Goal: Task Accomplishment & Management: Manage account settings

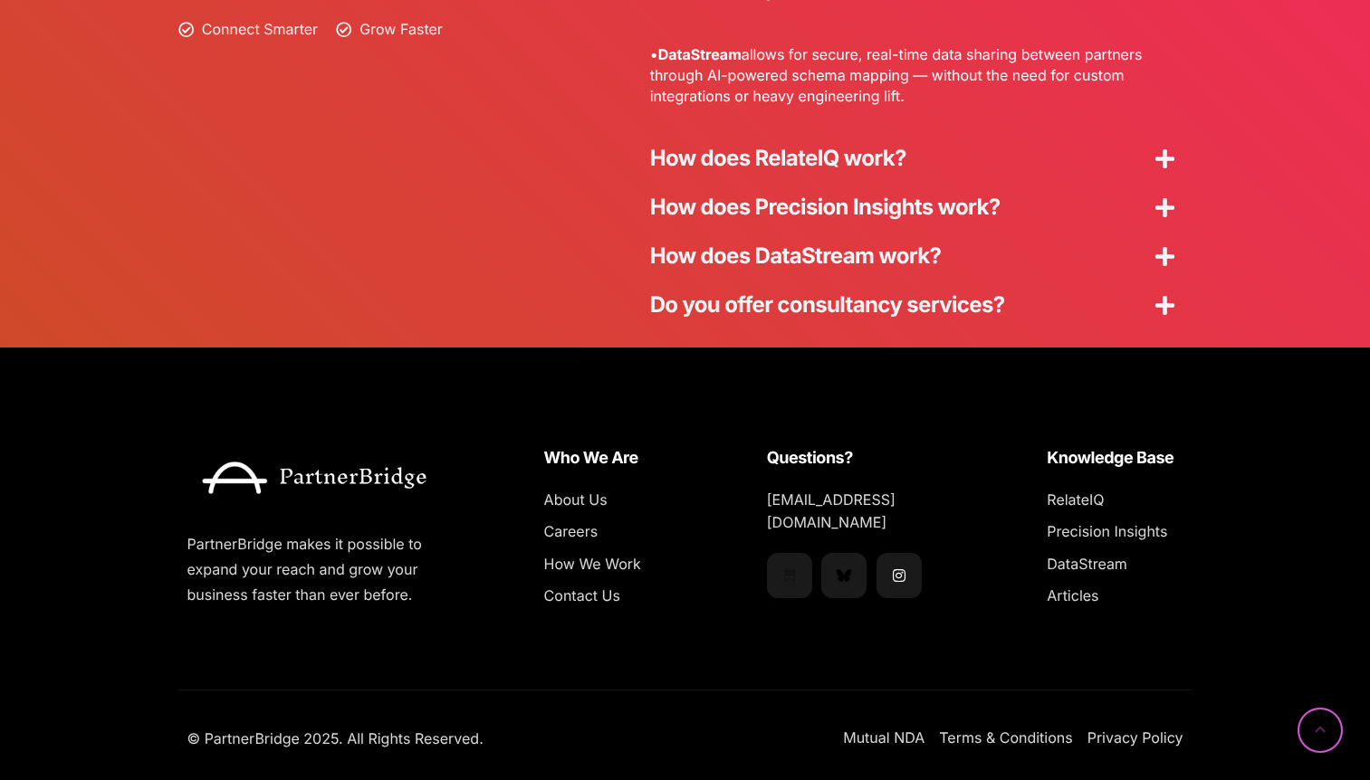
scroll to position [4934, 0]
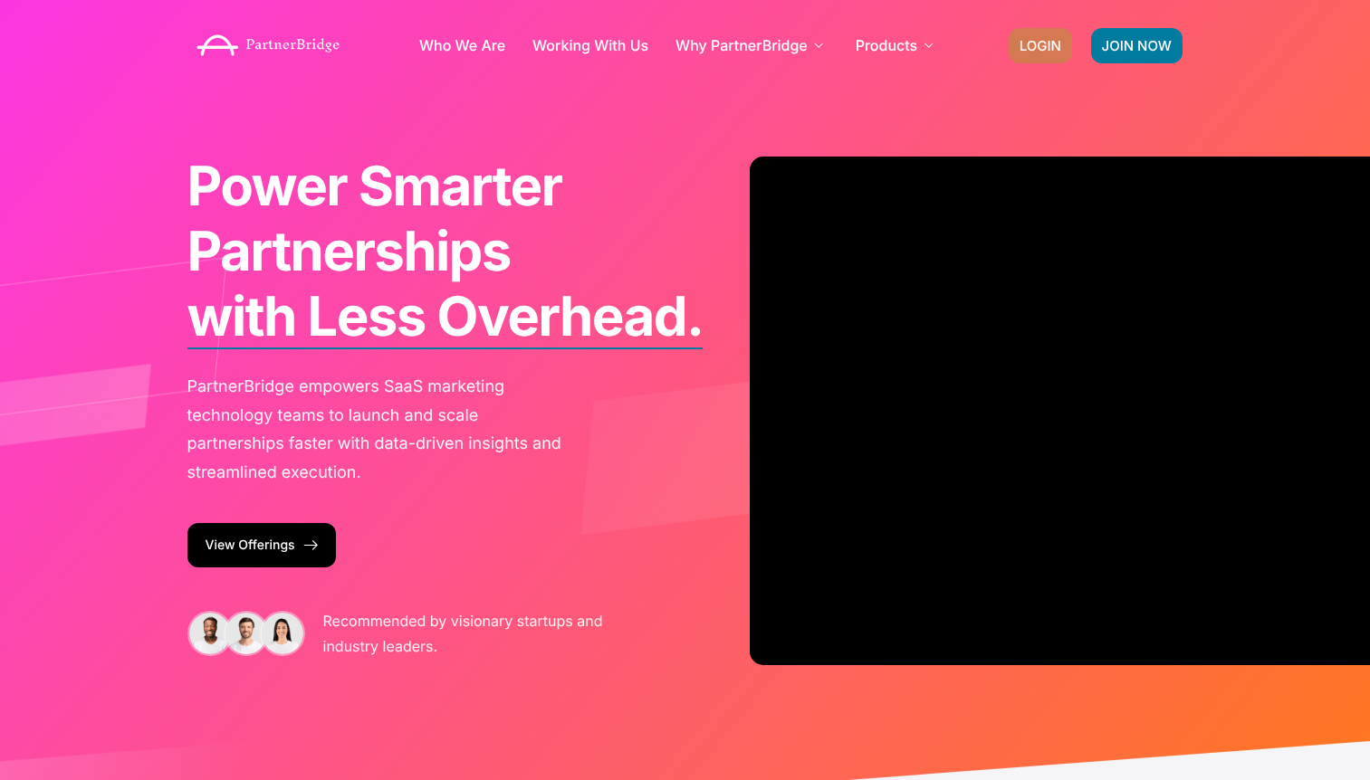
click at [1043, 35] on link "LOGIN" at bounding box center [1040, 45] width 63 height 35
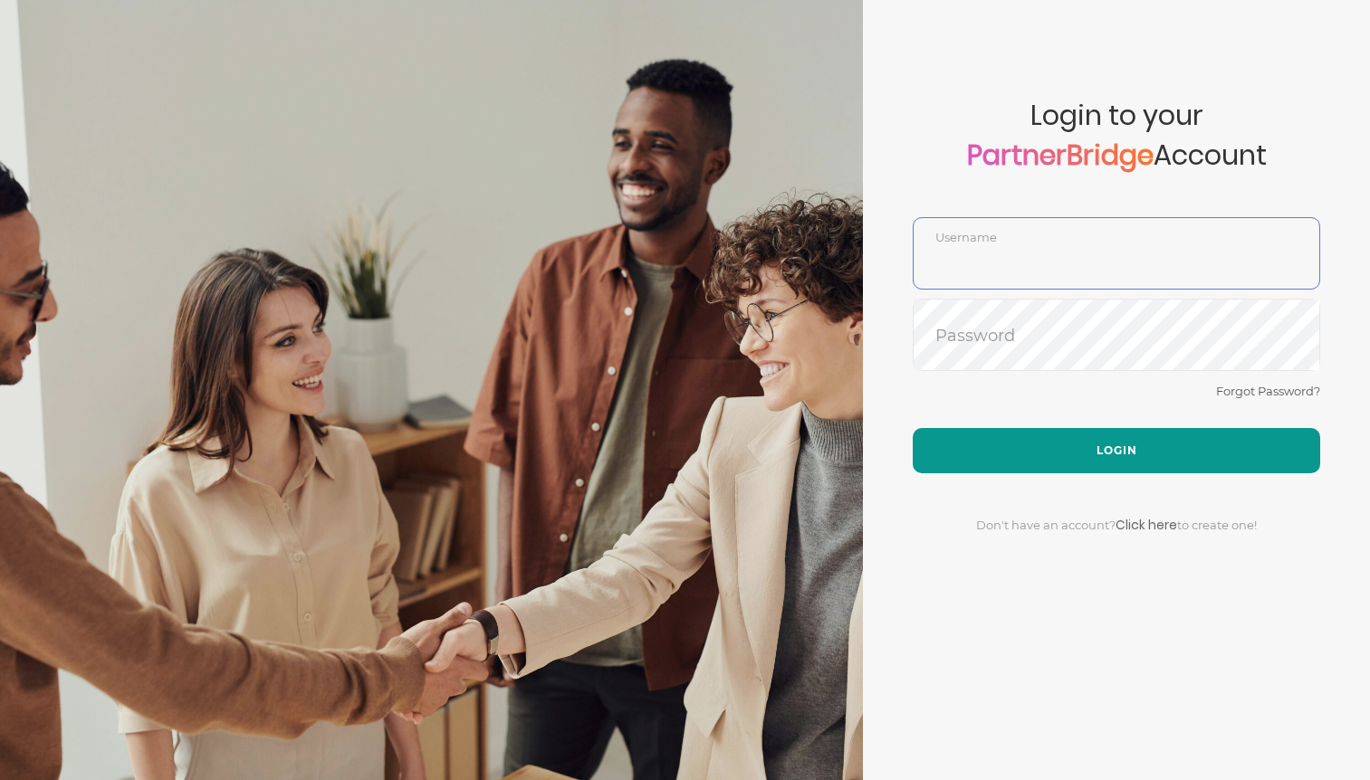
type input "DemoUser"
click at [1135, 438] on button "Login" at bounding box center [1116, 450] width 407 height 45
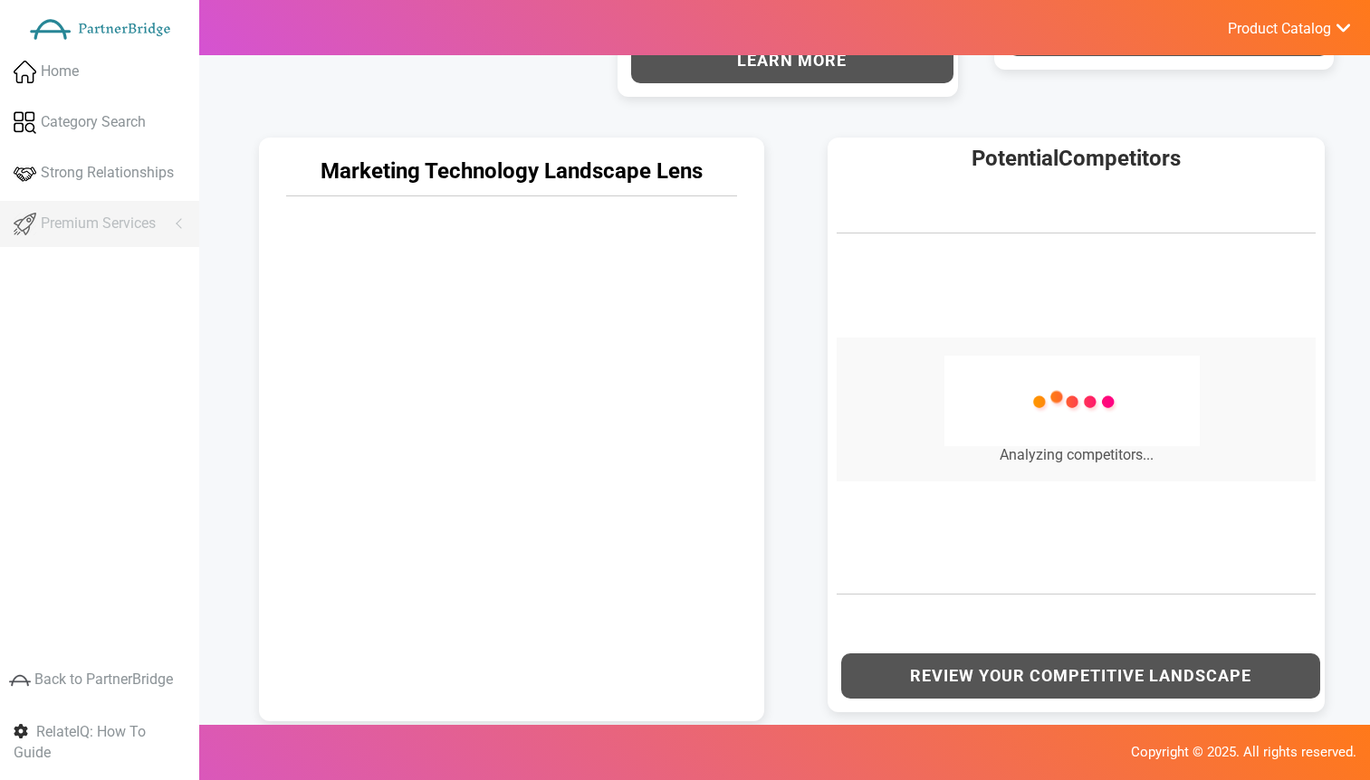
scroll to position [841, 0]
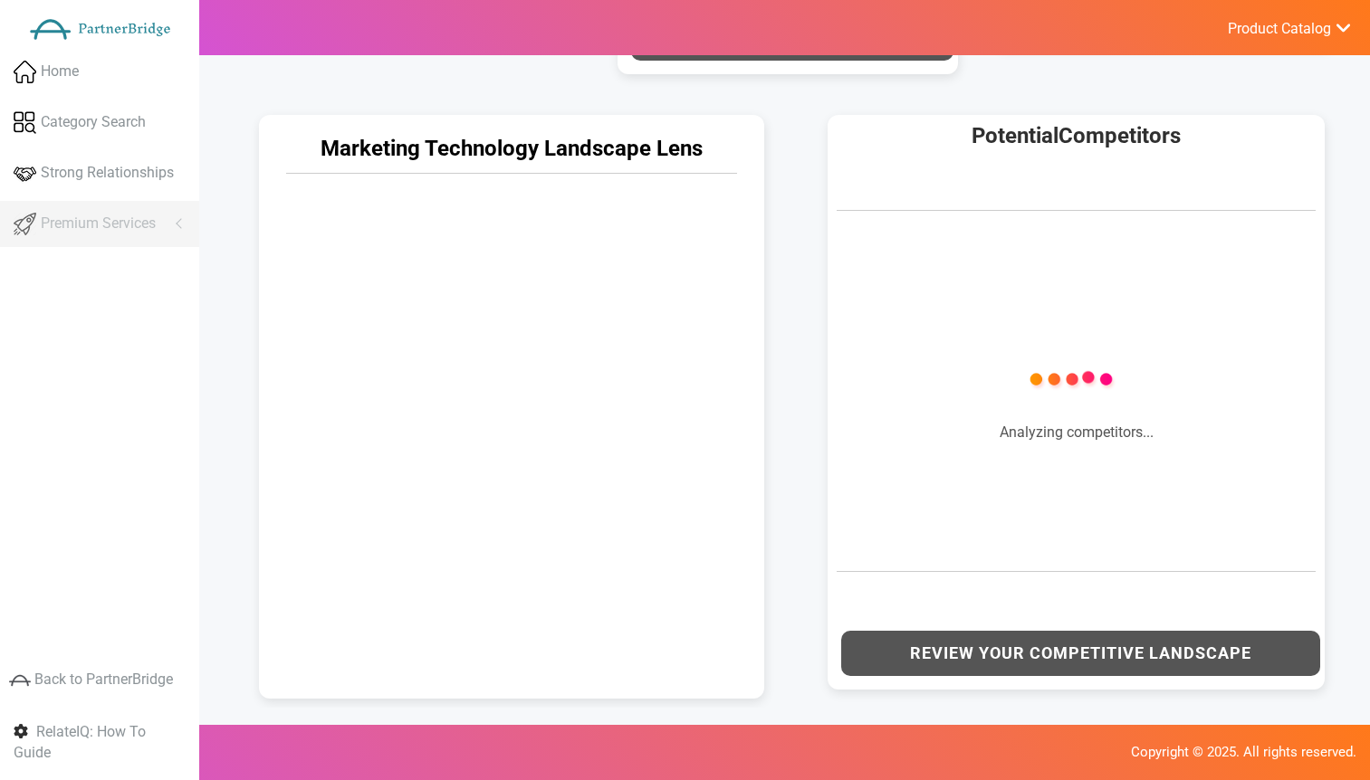
drag, startPoint x: 792, startPoint y: 407, endPoint x: 801, endPoint y: 400, distance: 11.1
click at [798, 403] on div "Marketing Technology Landscape Lens Potential Competitors Company" at bounding box center [796, 402] width 1138 height 611
click at [799, 401] on div "Potential Competitors Company Confidence" at bounding box center [1081, 402] width 570 height 611
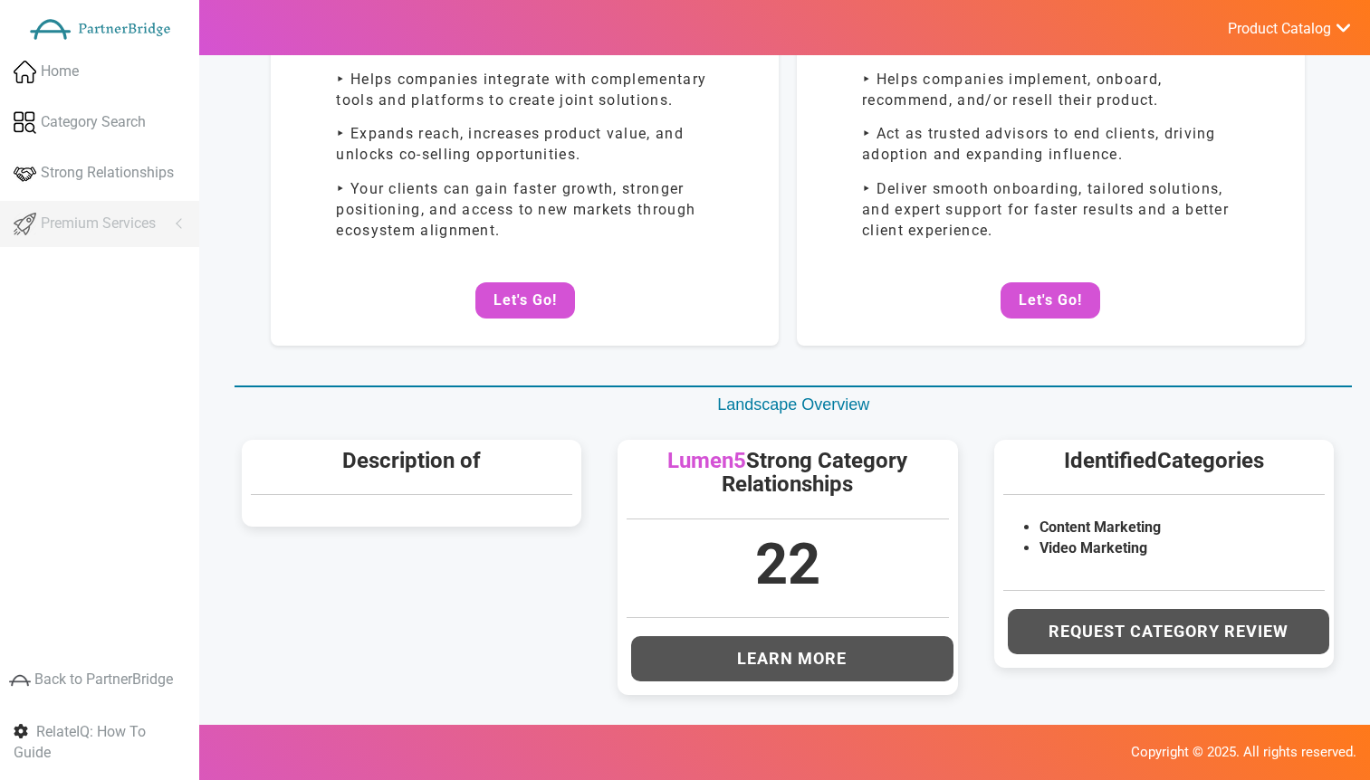
scroll to position [0, 0]
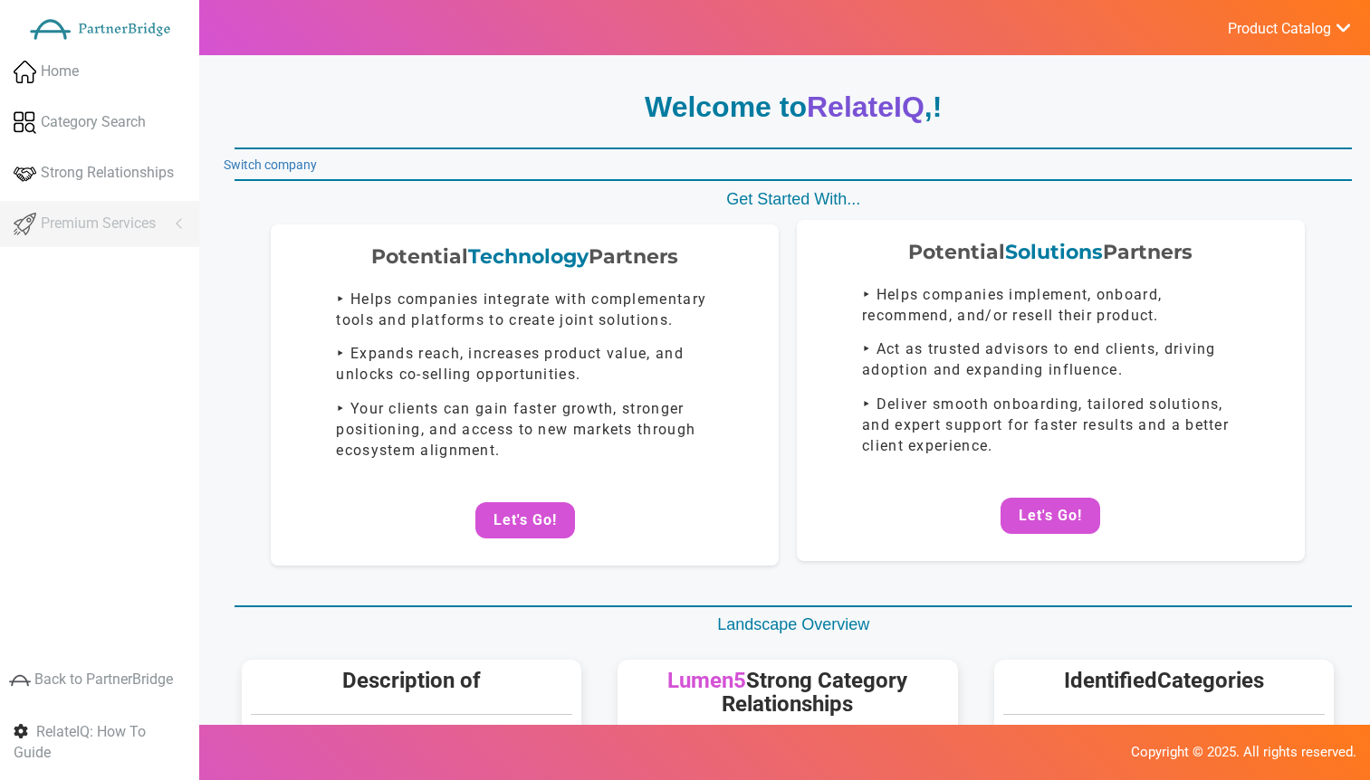
click at [1029, 491] on div "Potential Solutions Partners ‣ Helps companies implement, onboard, recommend, a…" at bounding box center [1051, 390] width 508 height 341
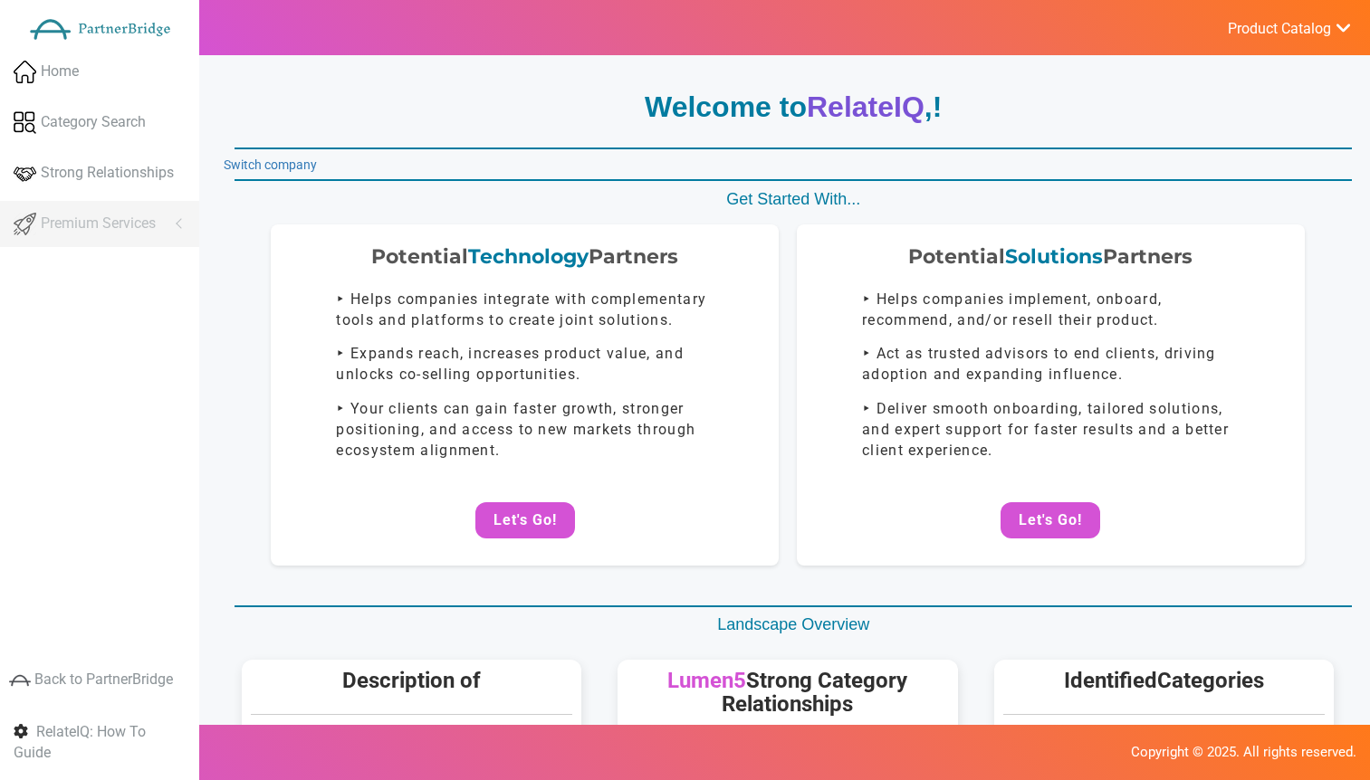
click at [1041, 503] on button "Let's Go!" at bounding box center [1050, 521] width 100 height 36
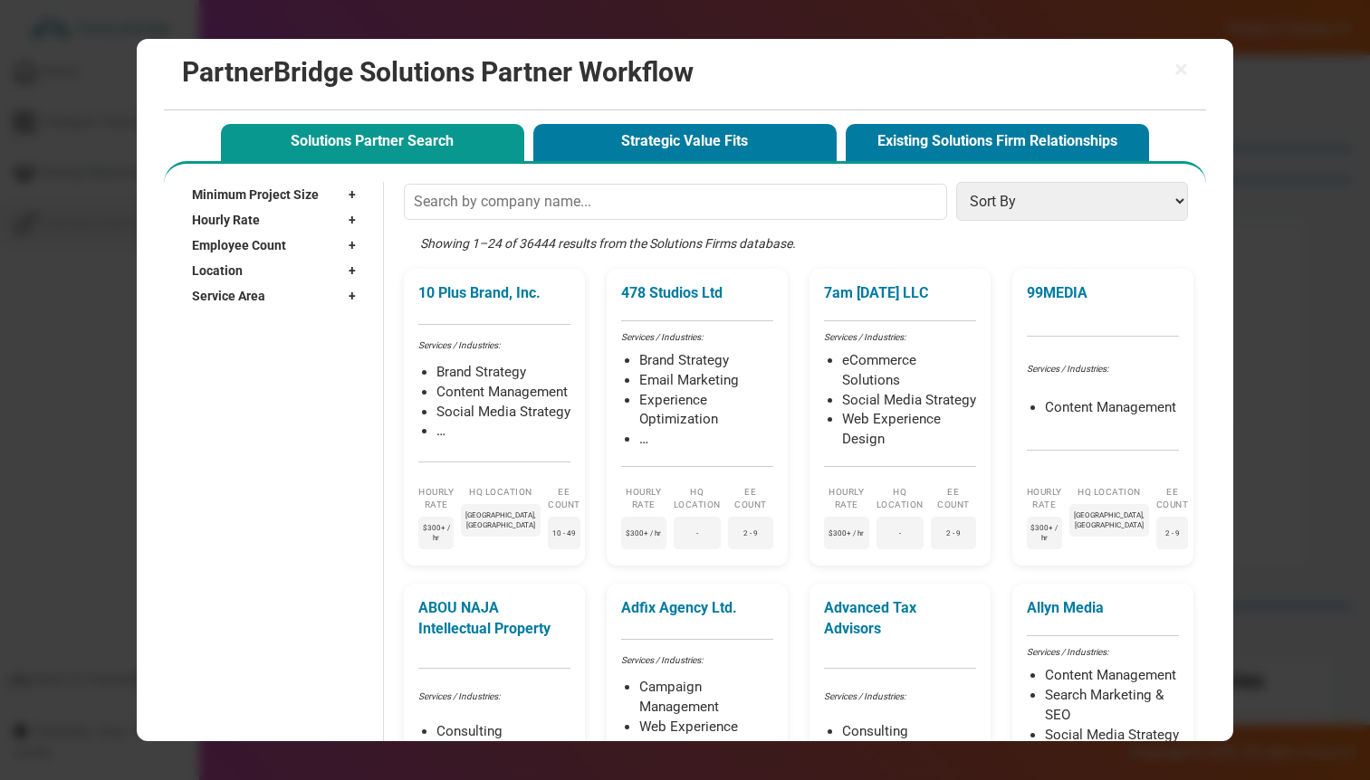
click at [704, 161] on div "Solutions Partner Search Strategic Value Fits Existing Solutions Firm Relations…" at bounding box center [684, 141] width 937 height 42
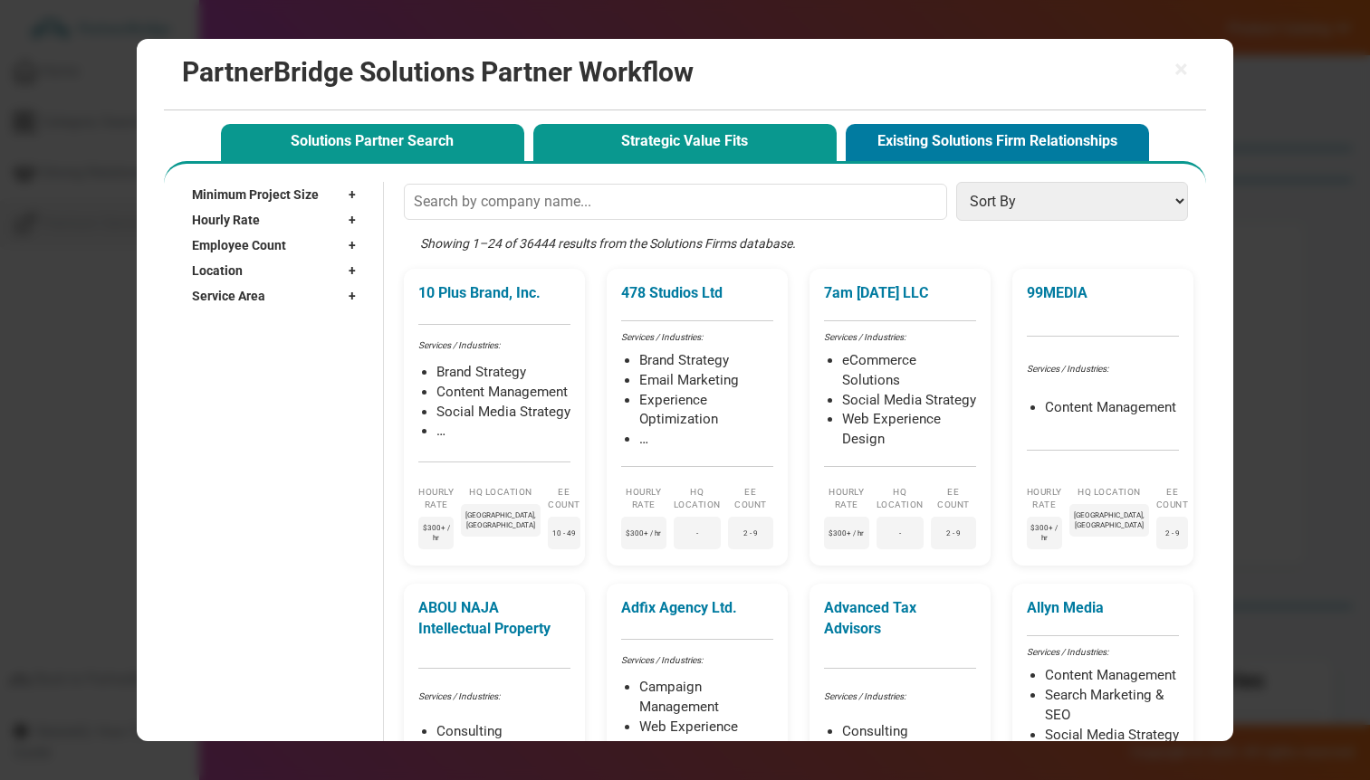
click at [704, 150] on button "Strategic Value Fits" at bounding box center [684, 142] width 303 height 37
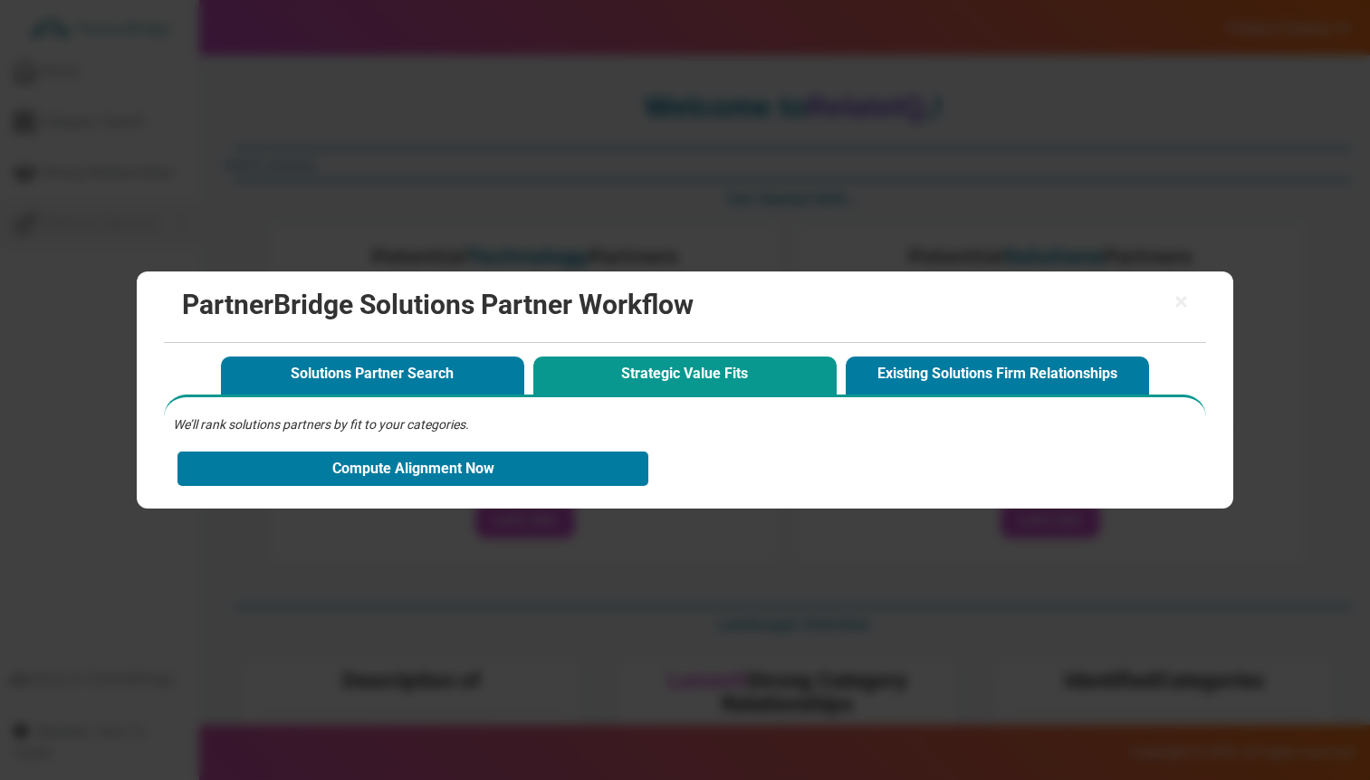
drag, startPoint x: 850, startPoint y: 536, endPoint x: 1090, endPoint y: 416, distance: 268.1
click at [852, 535] on div "× PartnerBridge Solutions Partner Workflow Solutions Partner Search Strategic V…" at bounding box center [685, 390] width 1370 height 780
click at [1181, 301] on span "×" at bounding box center [1181, 302] width 14 height 25
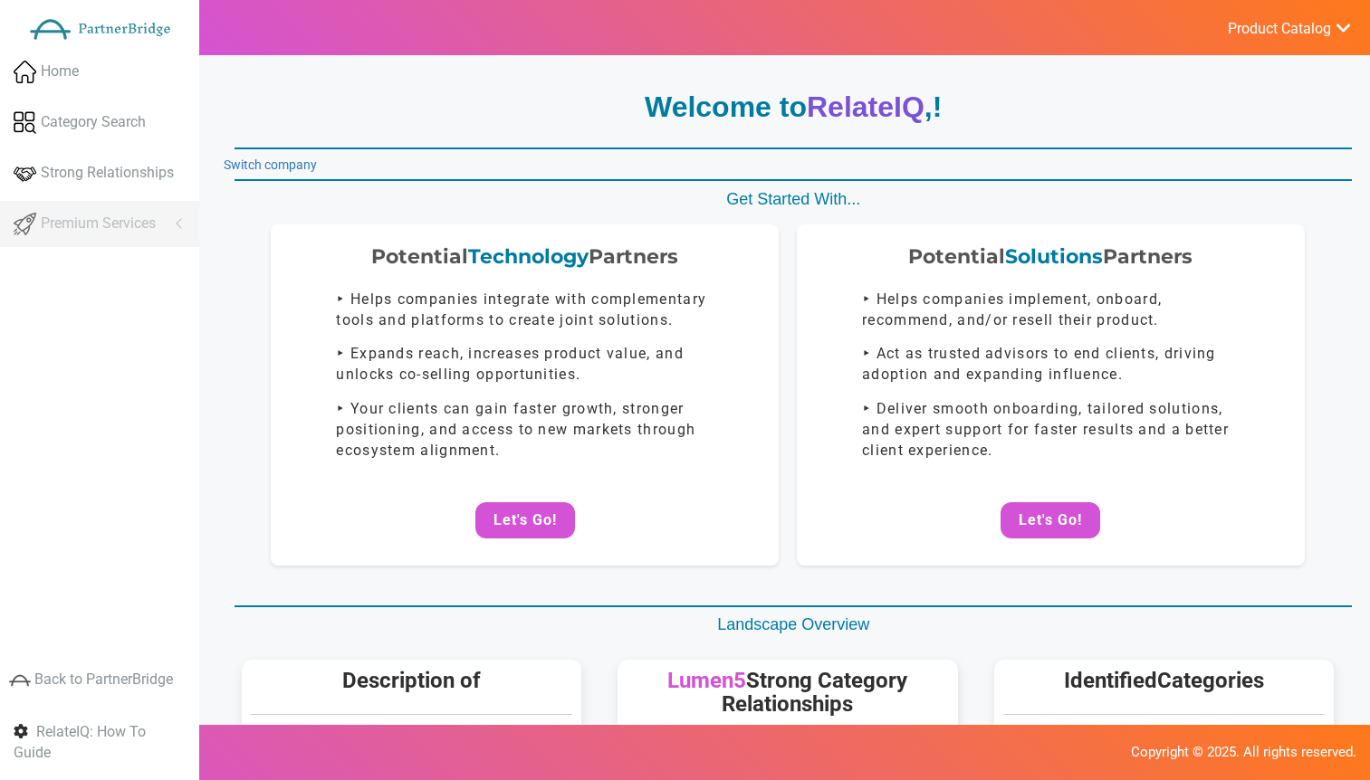
click at [924, 598] on div "Potential Technology Partners ‣ Helps companies integrate with complementary to…" at bounding box center [788, 413] width 1128 height 376
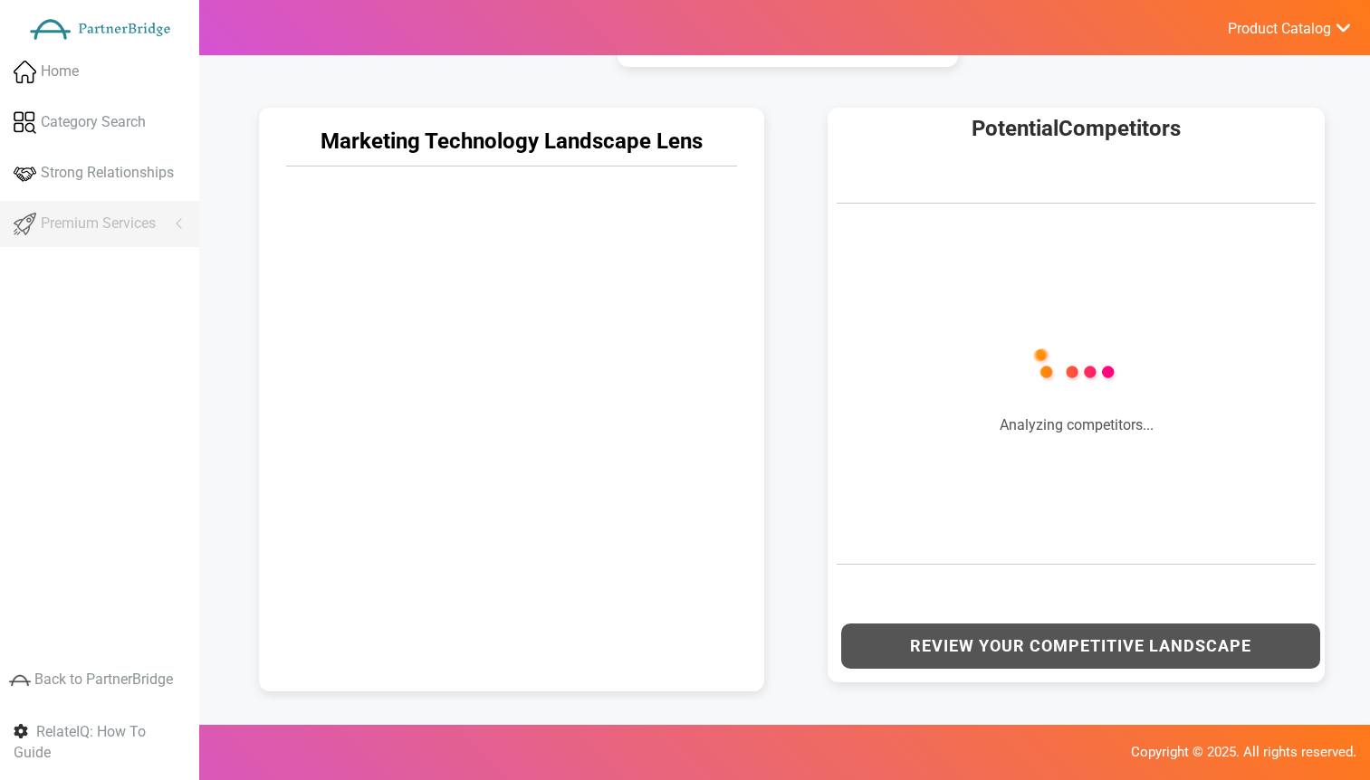
scroll to position [871, 0]
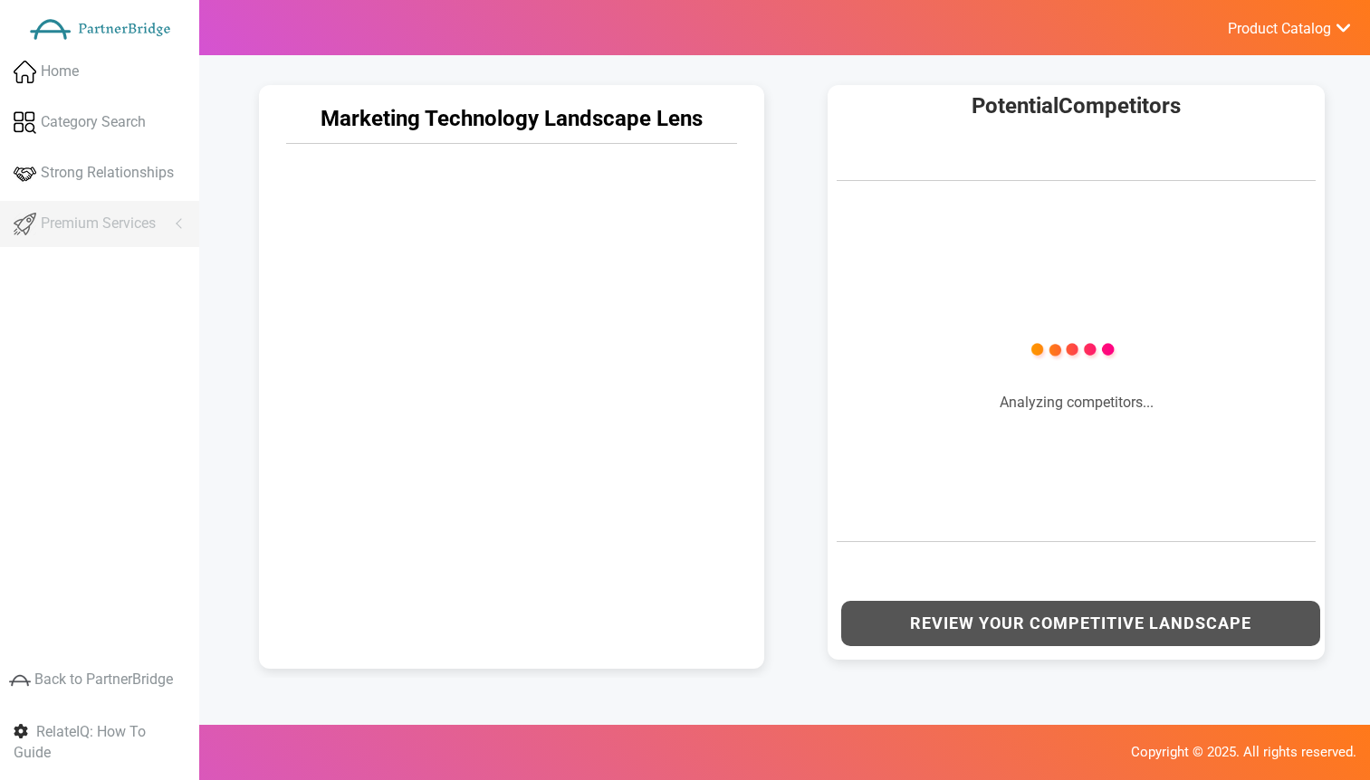
drag, startPoint x: 153, startPoint y: 246, endPoint x: 155, endPoint y: 227, distance: 19.1
click at [153, 246] on ul "Home Category Search Strong Relationships Premium Services Analyze Potential Co…" at bounding box center [99, 150] width 199 height 203
drag, startPoint x: 155, startPoint y: 227, endPoint x: 168, endPoint y: 224, distance: 13.2
click at [157, 225] on ul "Home Category Search Strong Relationships Premium Services Analyze Potential Co…" at bounding box center [99, 150] width 199 height 203
click at [170, 224] on ul "Home Category Search Strong Relationships Premium Services Analyze Potential Co…" at bounding box center [99, 150] width 199 height 203
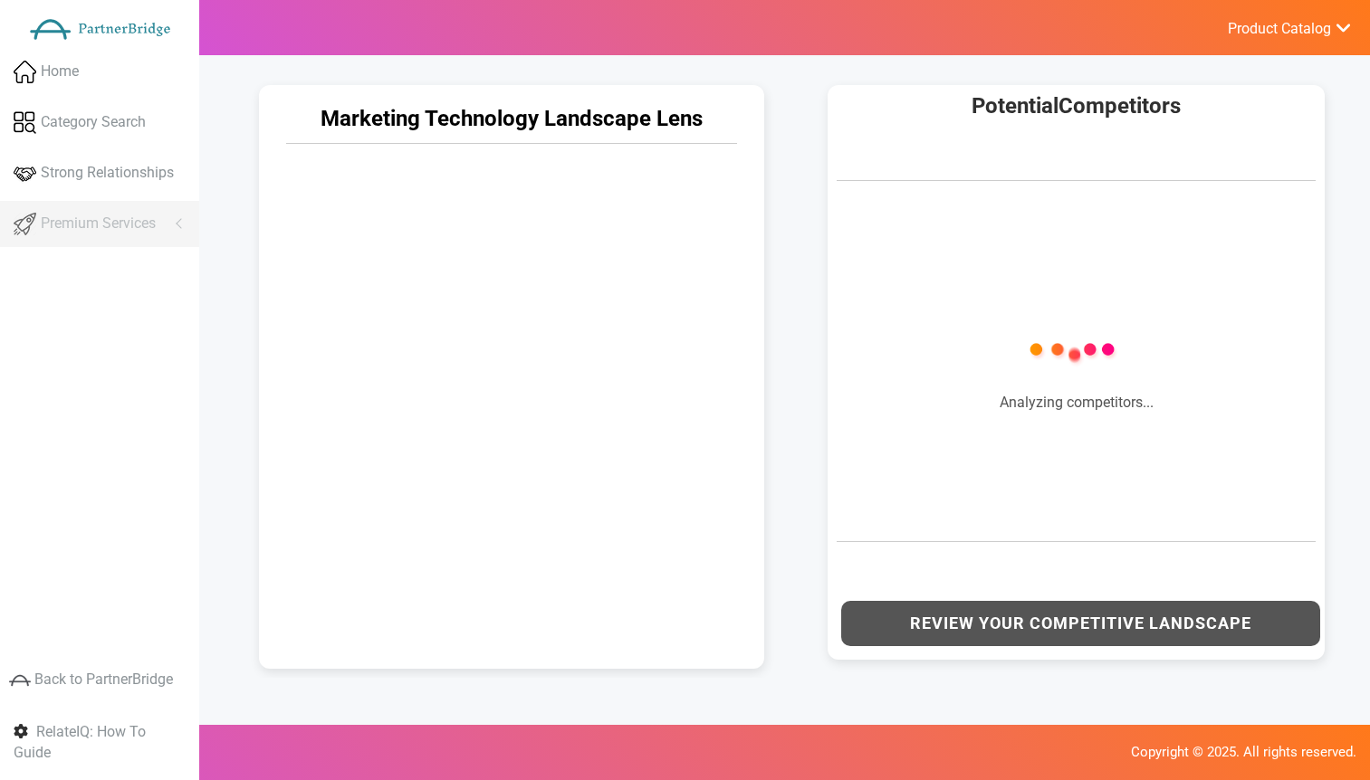
click at [175, 223] on ul "Home Category Search Strong Relationships Premium Services Analyze Potential Co…" at bounding box center [99, 150] width 199 height 203
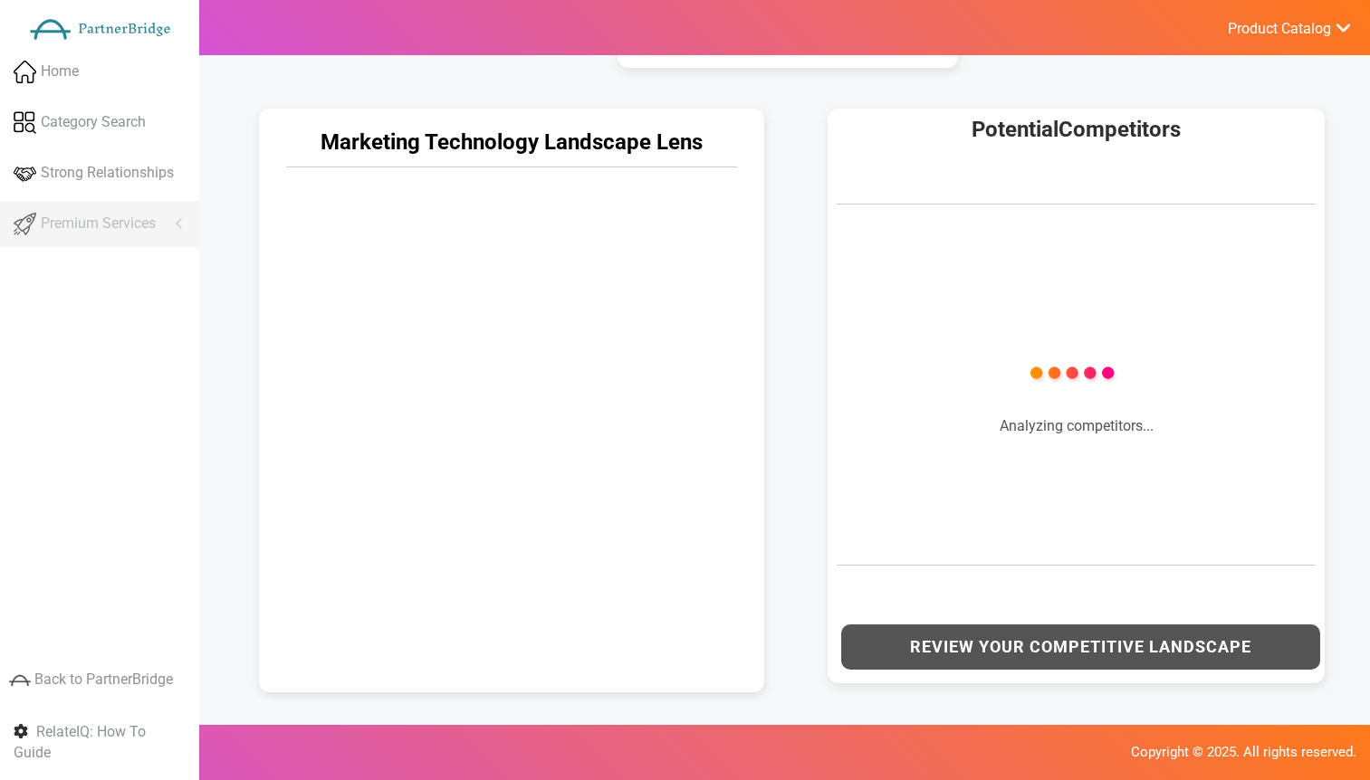
scroll to position [852, 0]
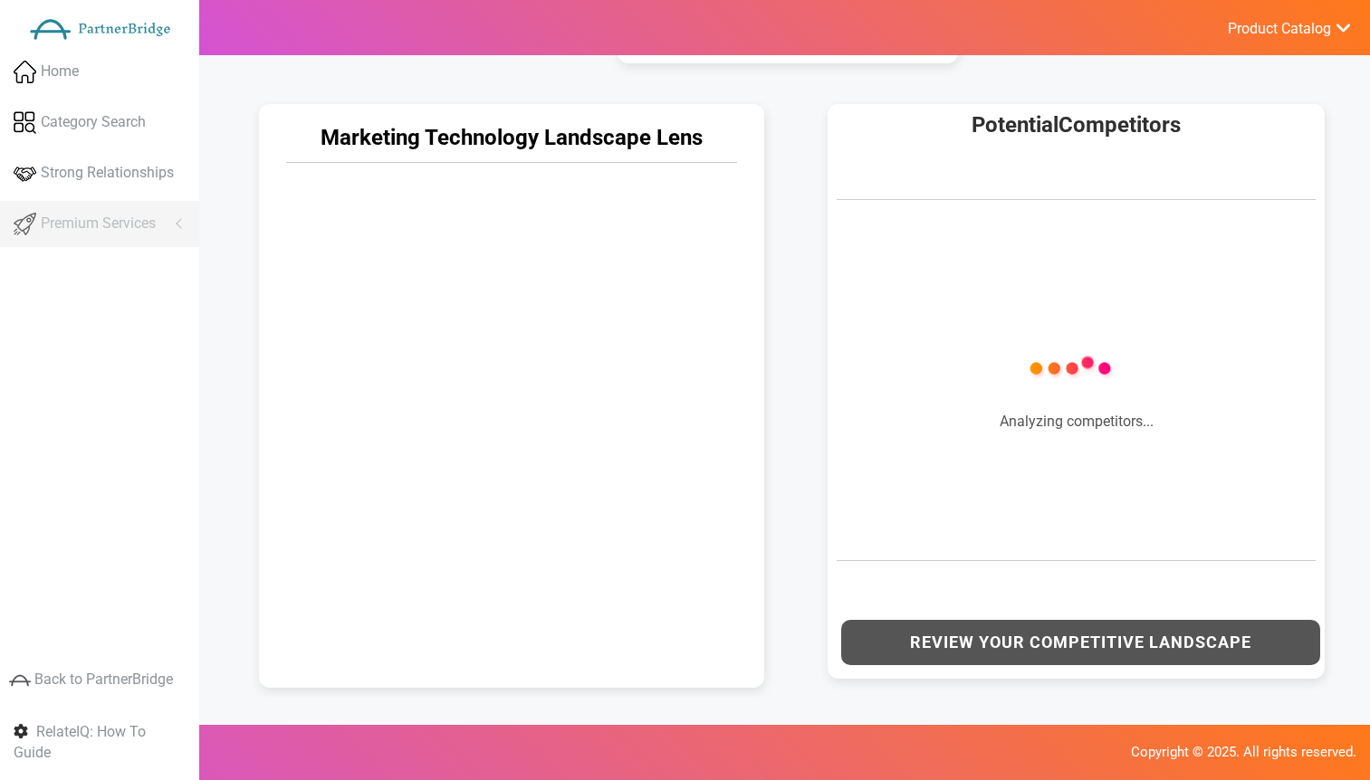
click at [779, 198] on div "Marketing Technology Landscape Lens" at bounding box center [512, 391] width 542 height 611
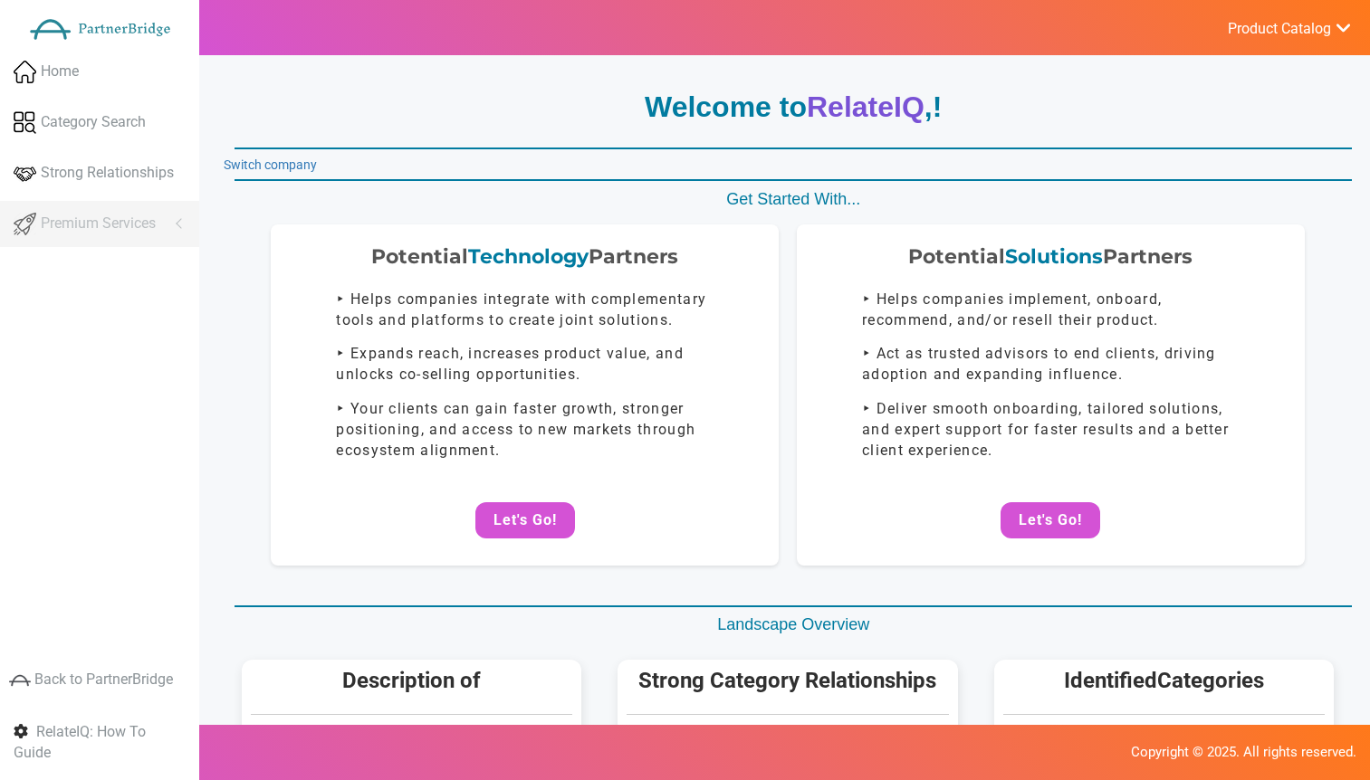
scroll to position [852, 0]
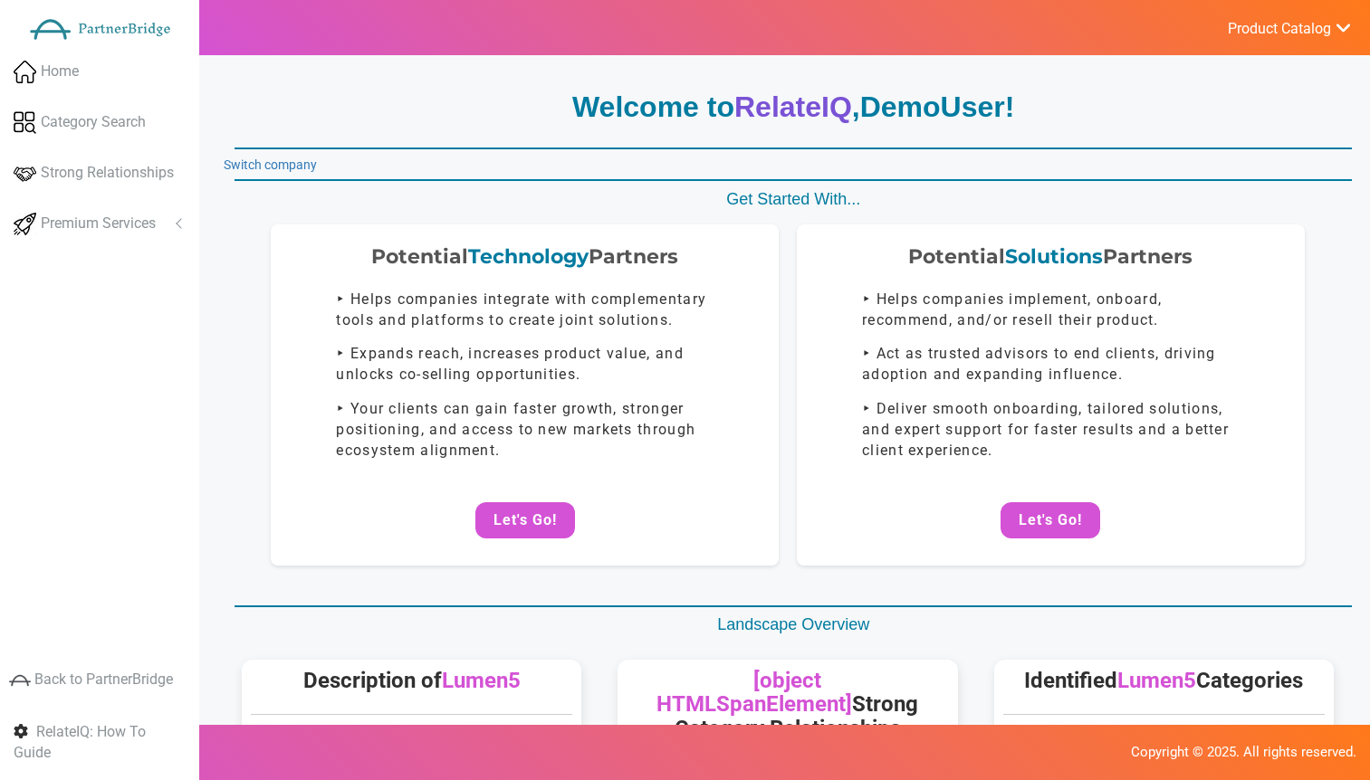
click at [1290, 42] on ul "Product Catalog RelateIQ - Premium Precision Insights - Launch DataStream - Upg…" at bounding box center [1289, 27] width 162 height 55
click at [1288, 34] on span "Product Catalog" at bounding box center [1279, 29] width 103 height 18
click at [1201, 187] on link "Log Out" at bounding box center [1245, 193] width 213 height 36
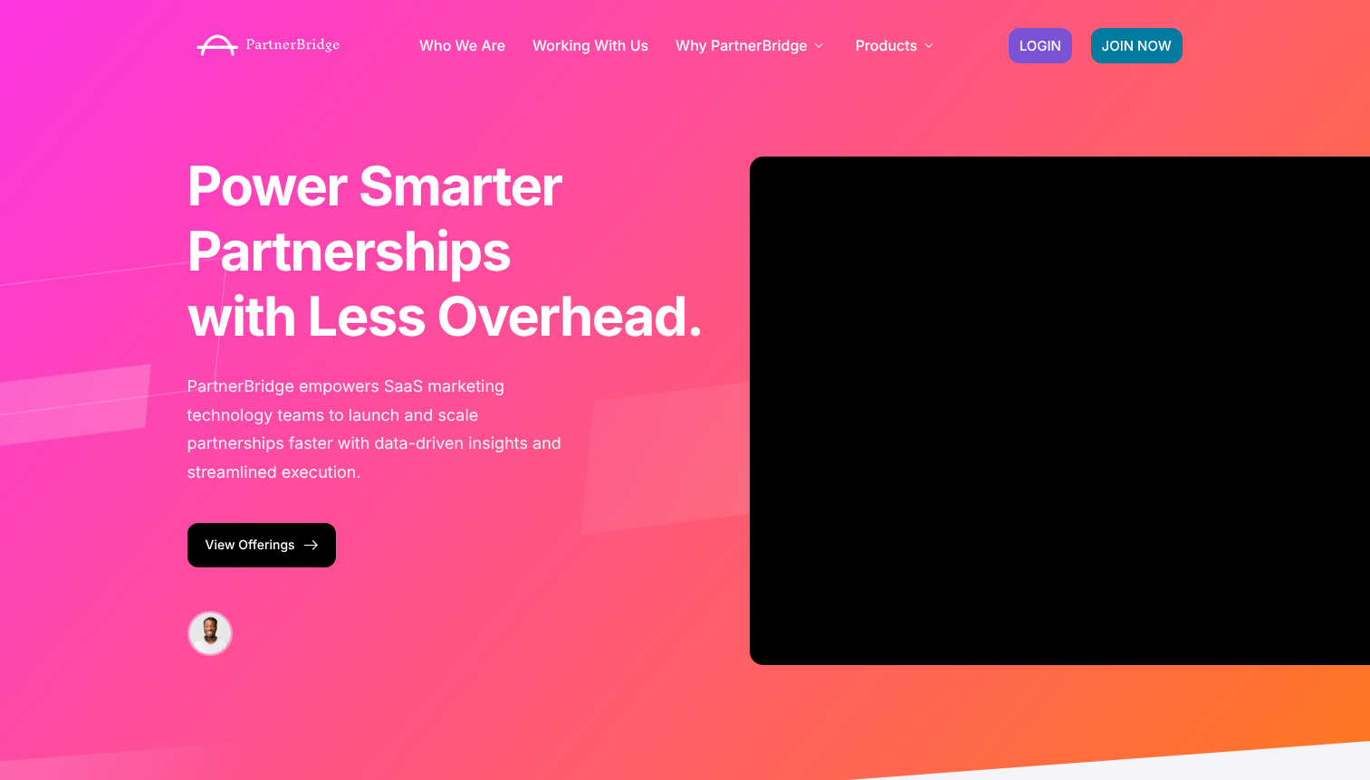
click at [1125, 125] on div "Power Smarter Partnerships with Less Overhead. for Faster Growth. from Day One.…" at bounding box center [685, 424] width 1032 height 849
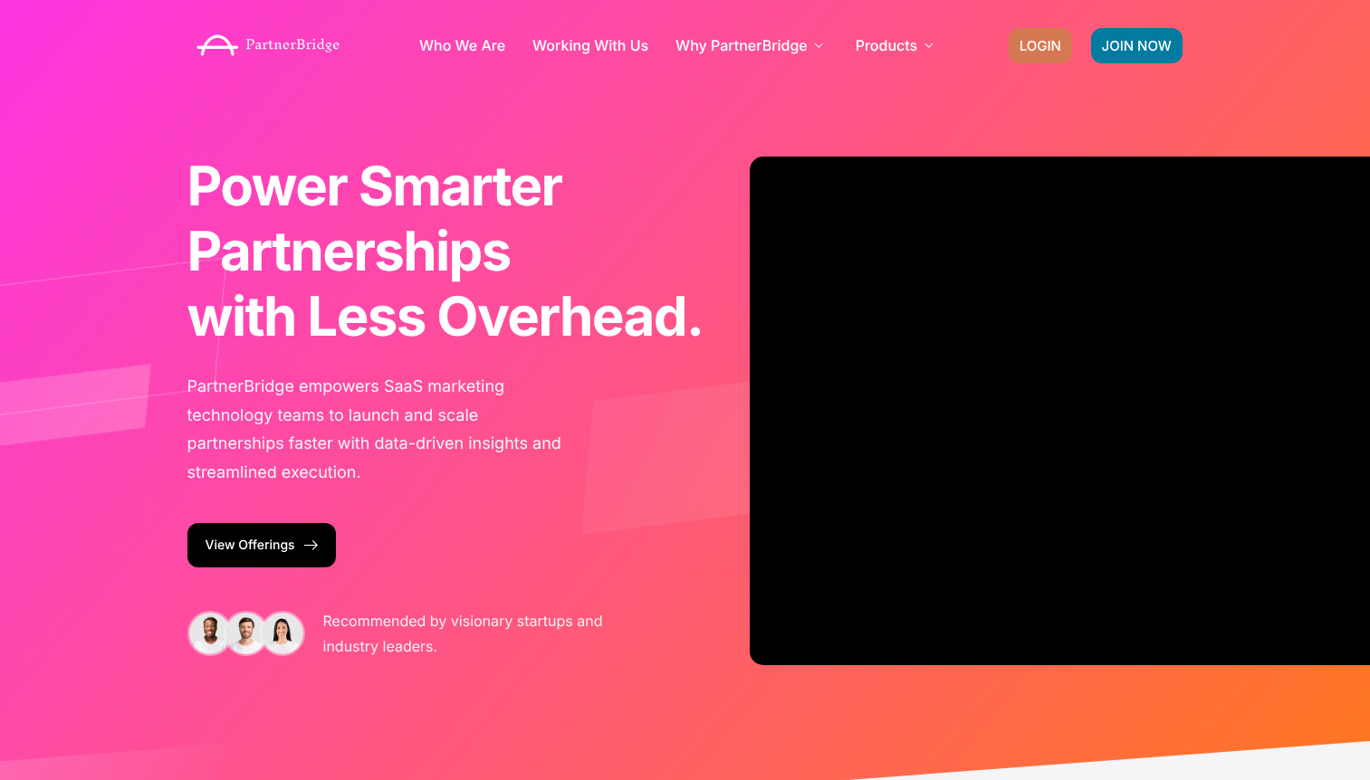
click at [1050, 39] on span "LOGIN" at bounding box center [1041, 46] width 42 height 14
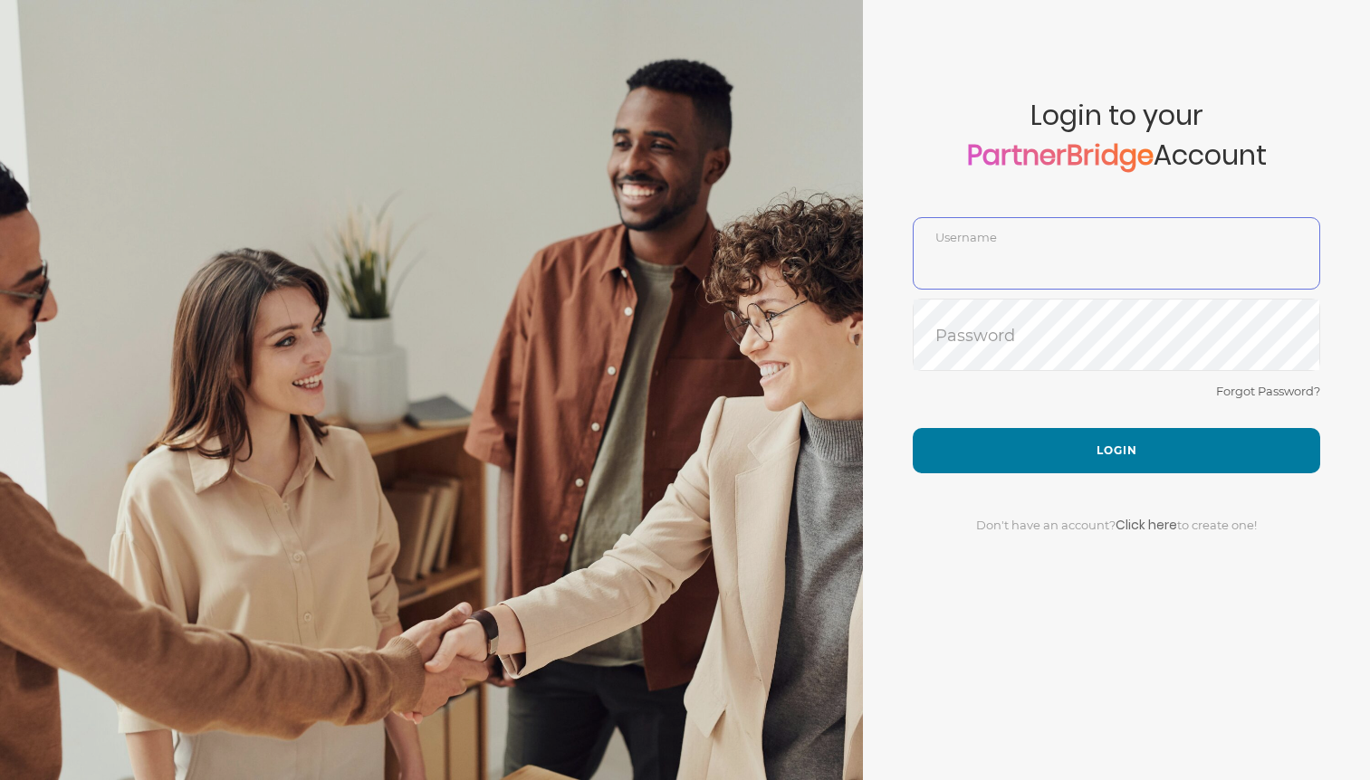
type input "DemoUser"
click at [1027, 424] on div "Forgot Password?" at bounding box center [1116, 404] width 407 height 48
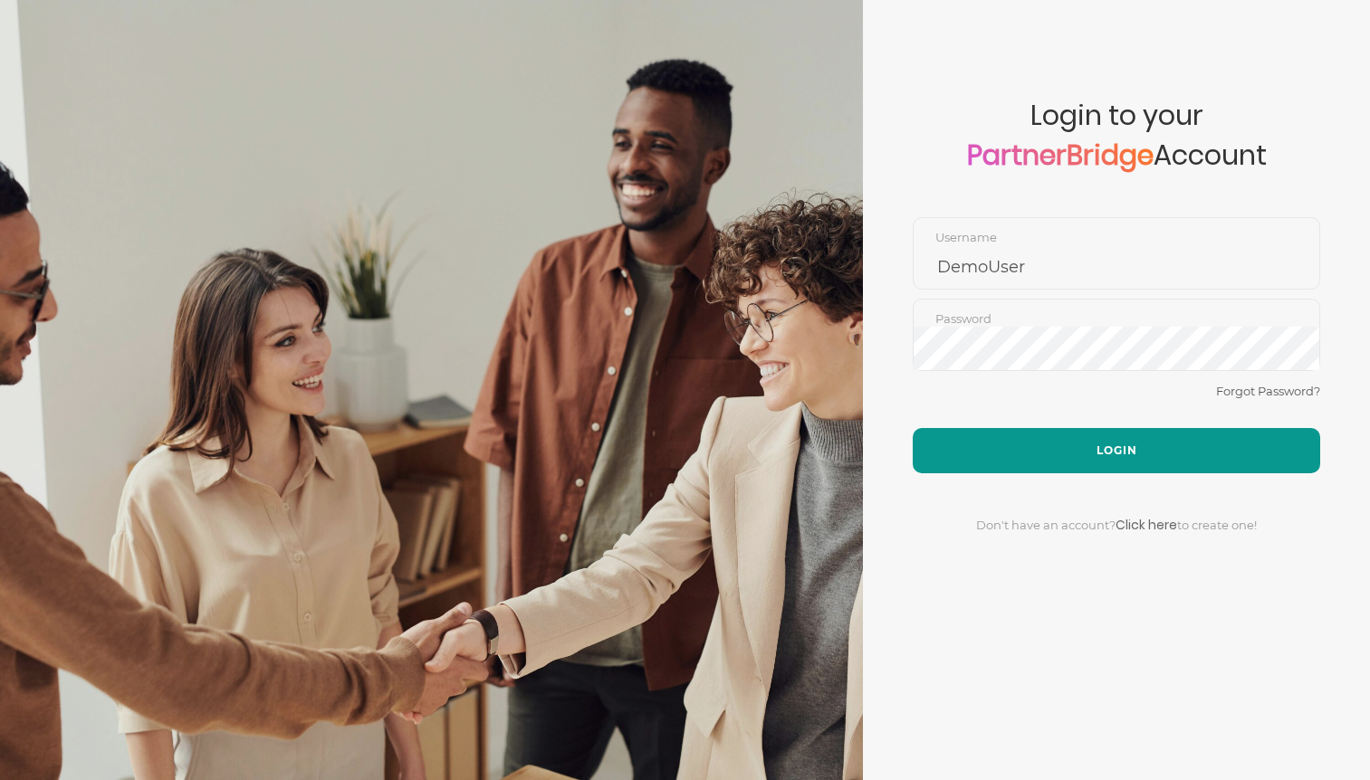
click at [1065, 452] on button "Login" at bounding box center [1116, 450] width 407 height 45
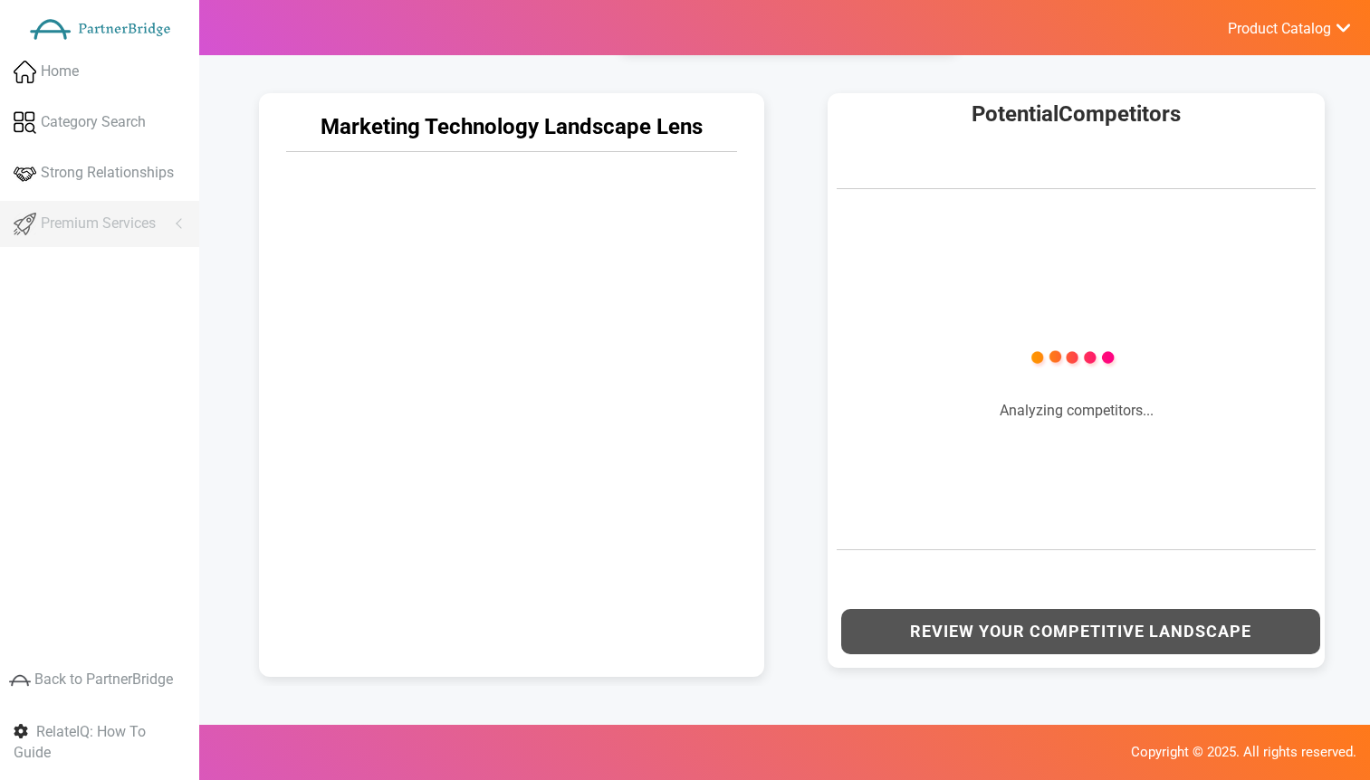
scroll to position [870, 0]
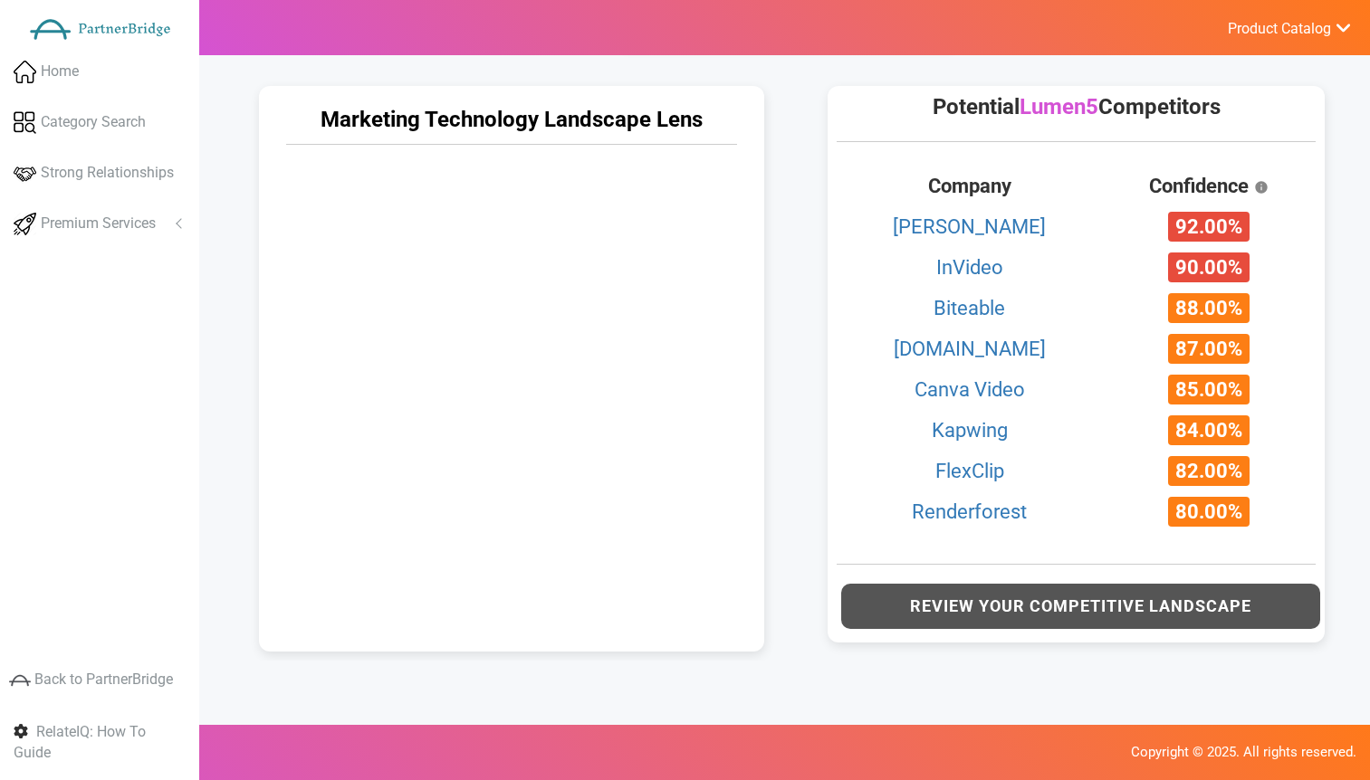
click at [832, 179] on div "Potential Lumen5 Competitors Company Confidence Animoto 92.00% InVideo 90.00% B…" at bounding box center [1076, 364] width 497 height 557
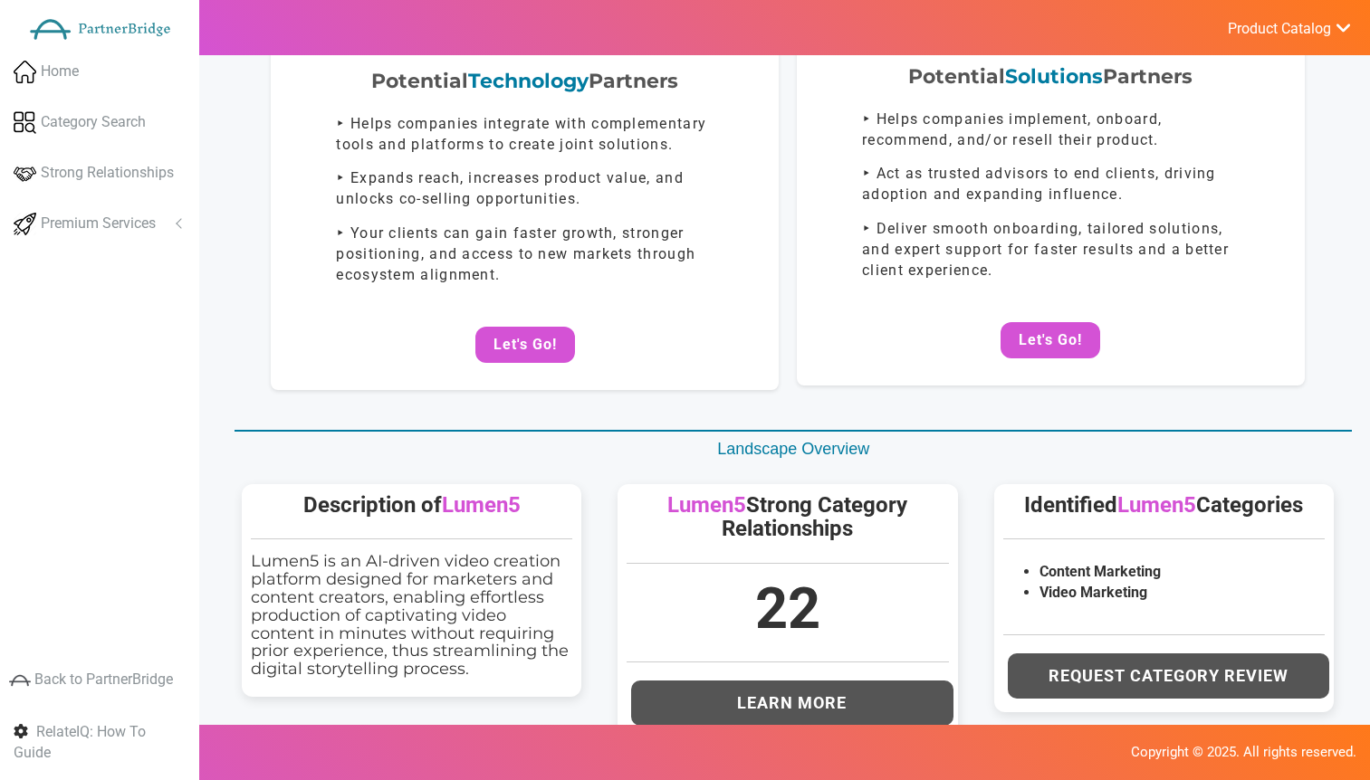
scroll to position [0, 0]
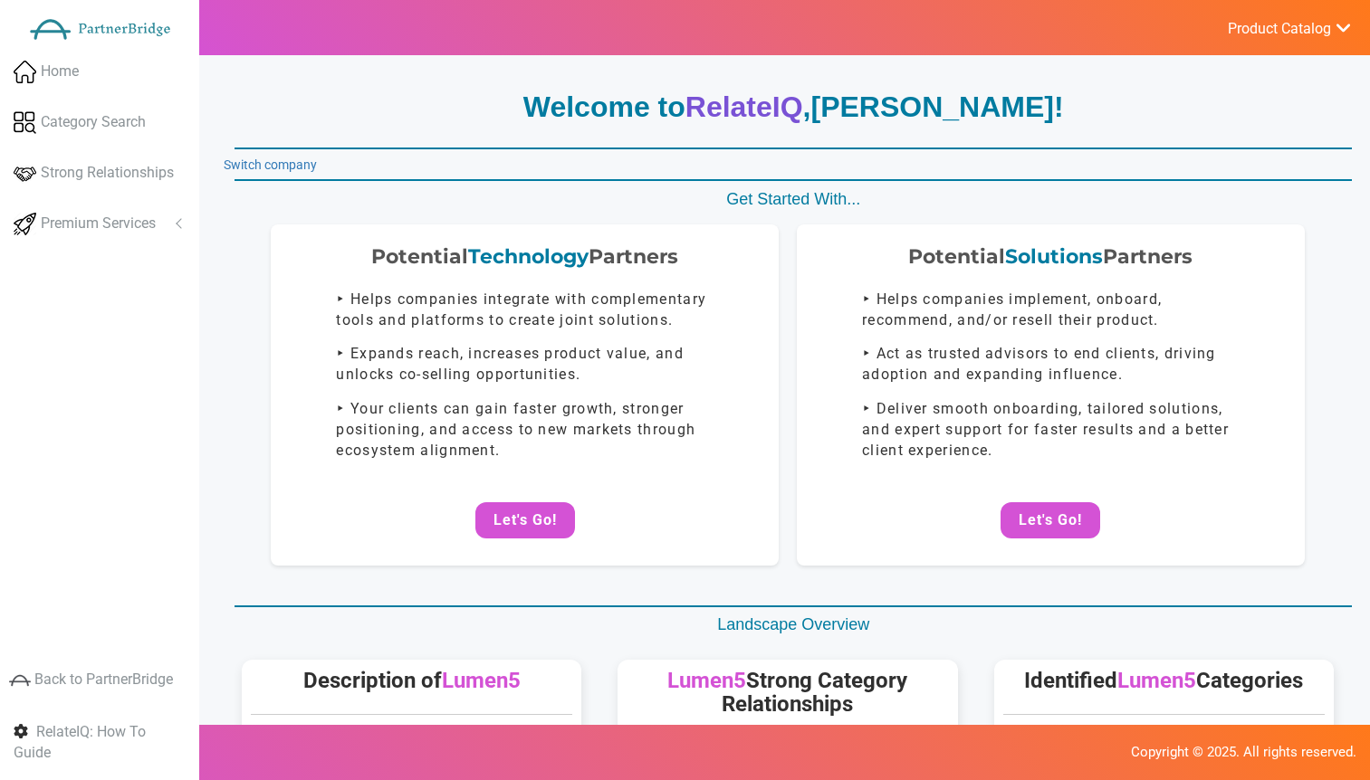
drag, startPoint x: 332, startPoint y: 166, endPoint x: 320, endPoint y: 168, distance: 12.8
click at [313, 158] on link "Switch company" at bounding box center [270, 165] width 93 height 14
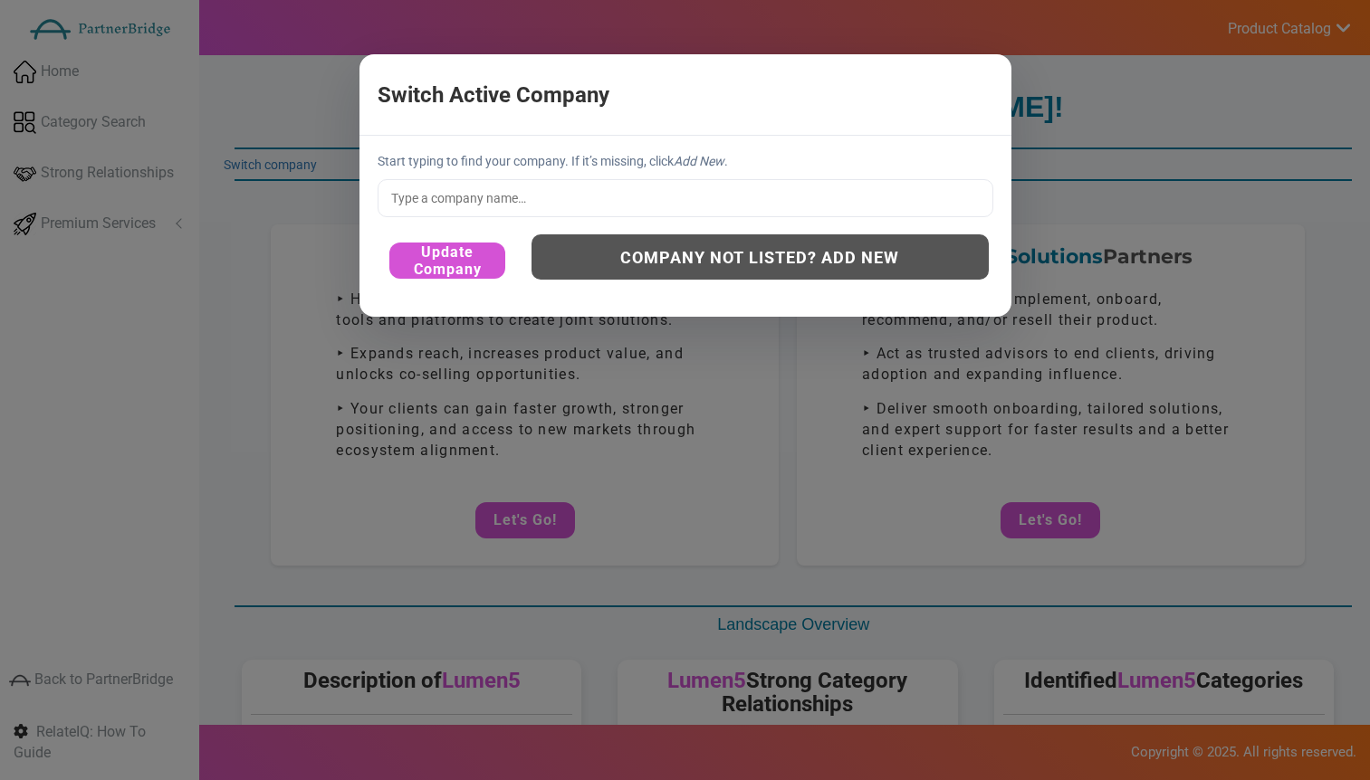
click at [518, 200] on input "text" at bounding box center [686, 198] width 616 height 38
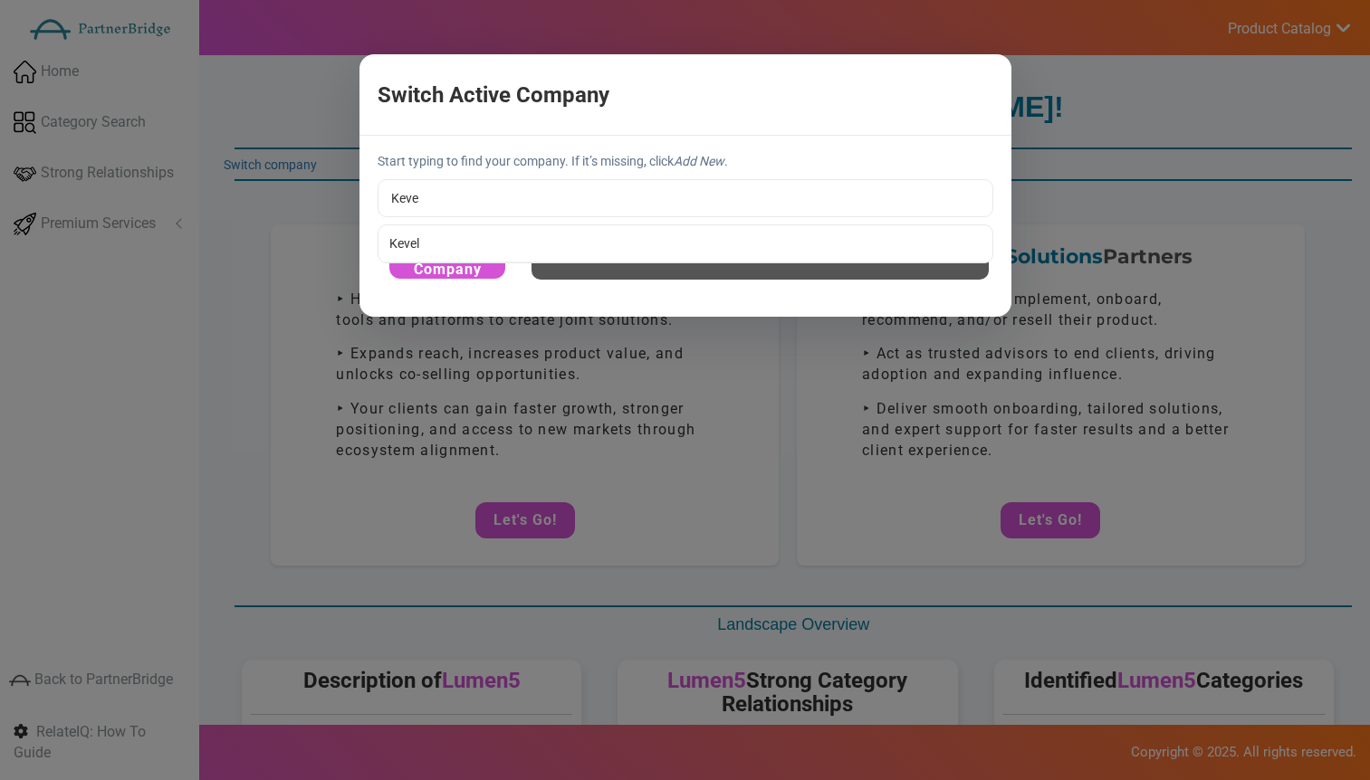
click at [483, 221] on div "Start typing to find your company. If it’s missing, click Add New . Keve Kevel …" at bounding box center [685, 226] width 652 height 180
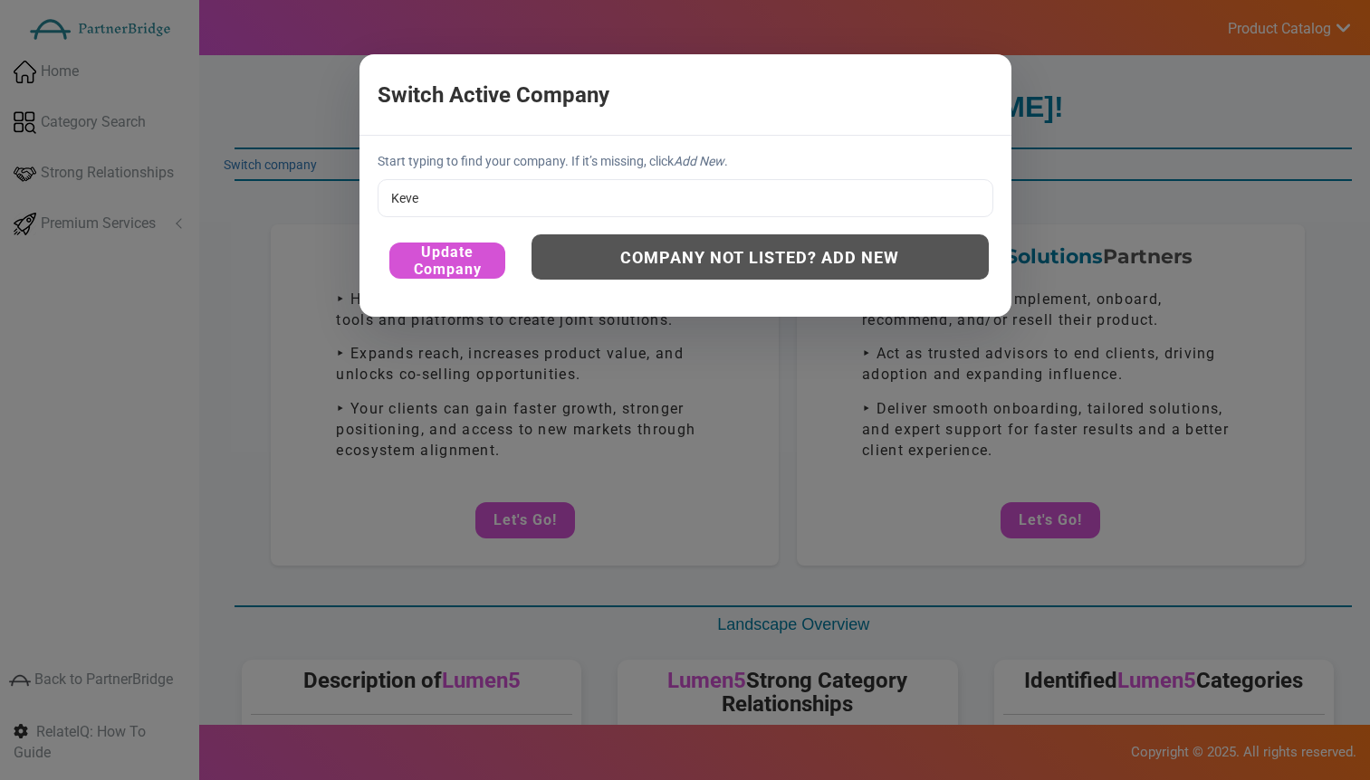
click at [473, 238] on div "Update Company Company not listed? Add New" at bounding box center [686, 260] width 616 height 61
click at [441, 210] on input "Keve" at bounding box center [686, 198] width 616 height 38
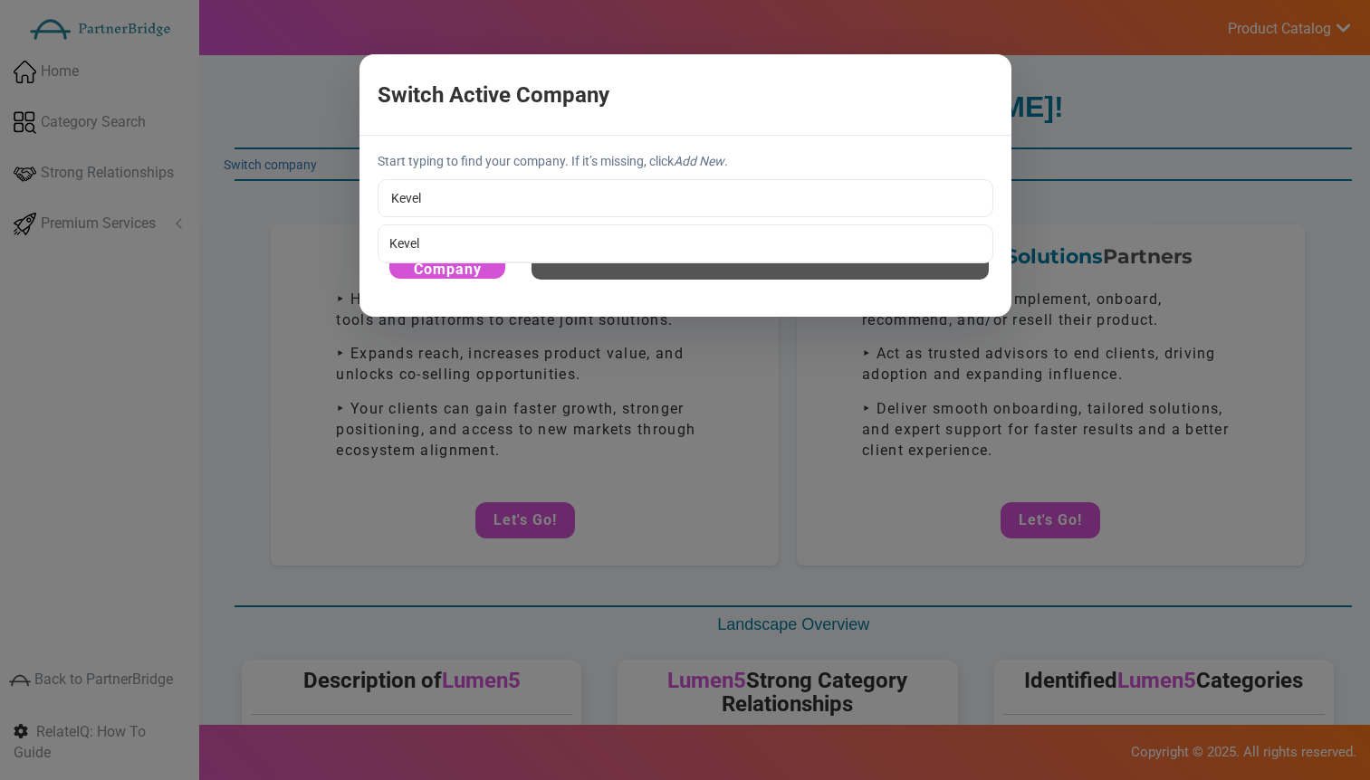
type input "Kevel"
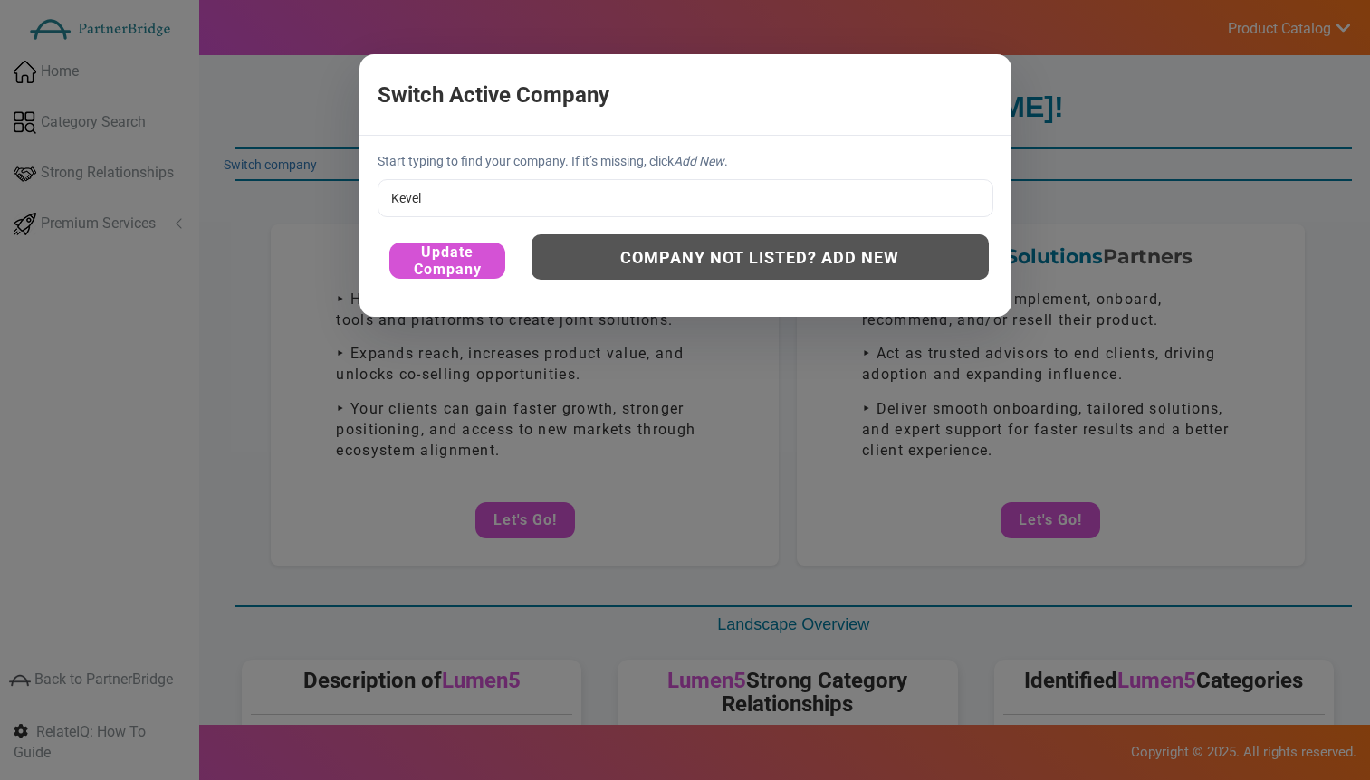
click at [416, 236] on div "Start typing to find your company. If it’s missing, click Add New . Kevel Kevel…" at bounding box center [685, 226] width 652 height 180
click at [436, 254] on button "Update Company" at bounding box center [447, 261] width 116 height 36
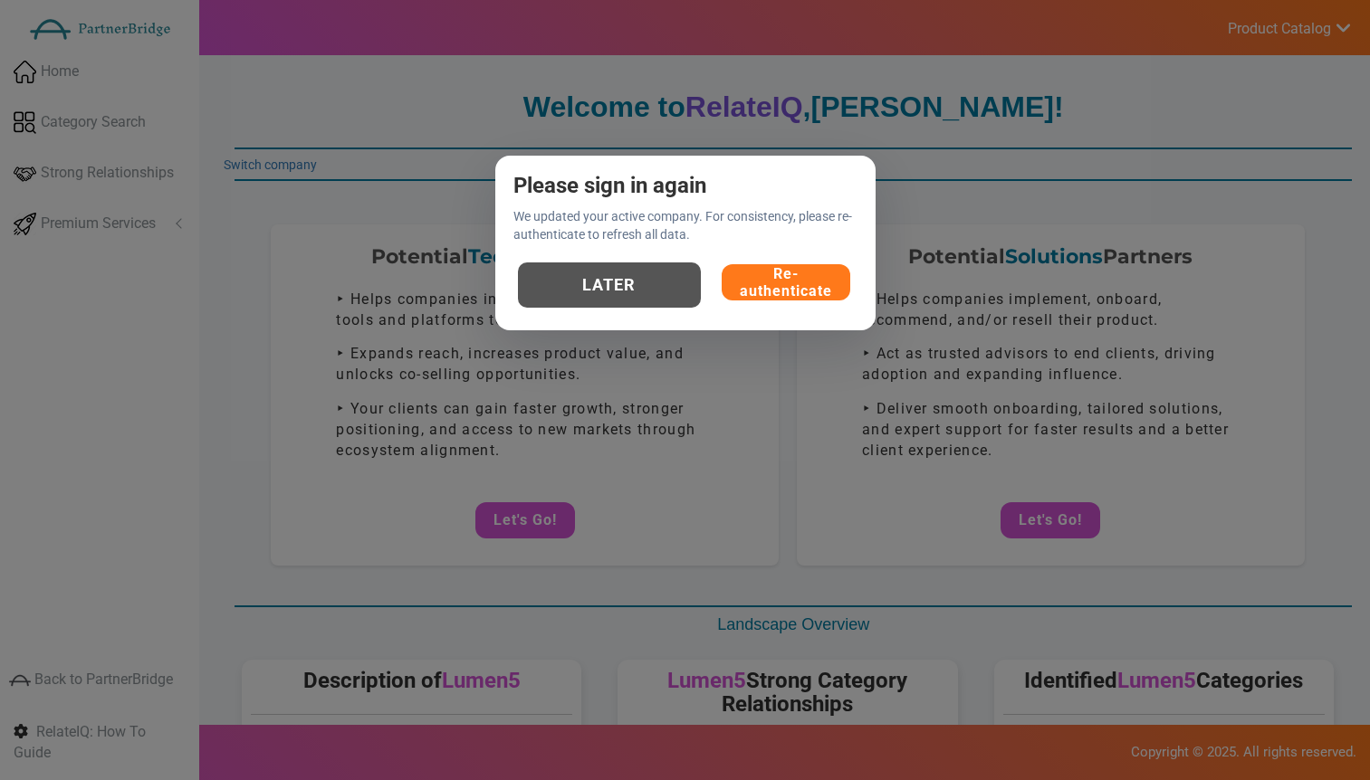
click at [747, 296] on button "Re-authenticate" at bounding box center [786, 282] width 129 height 36
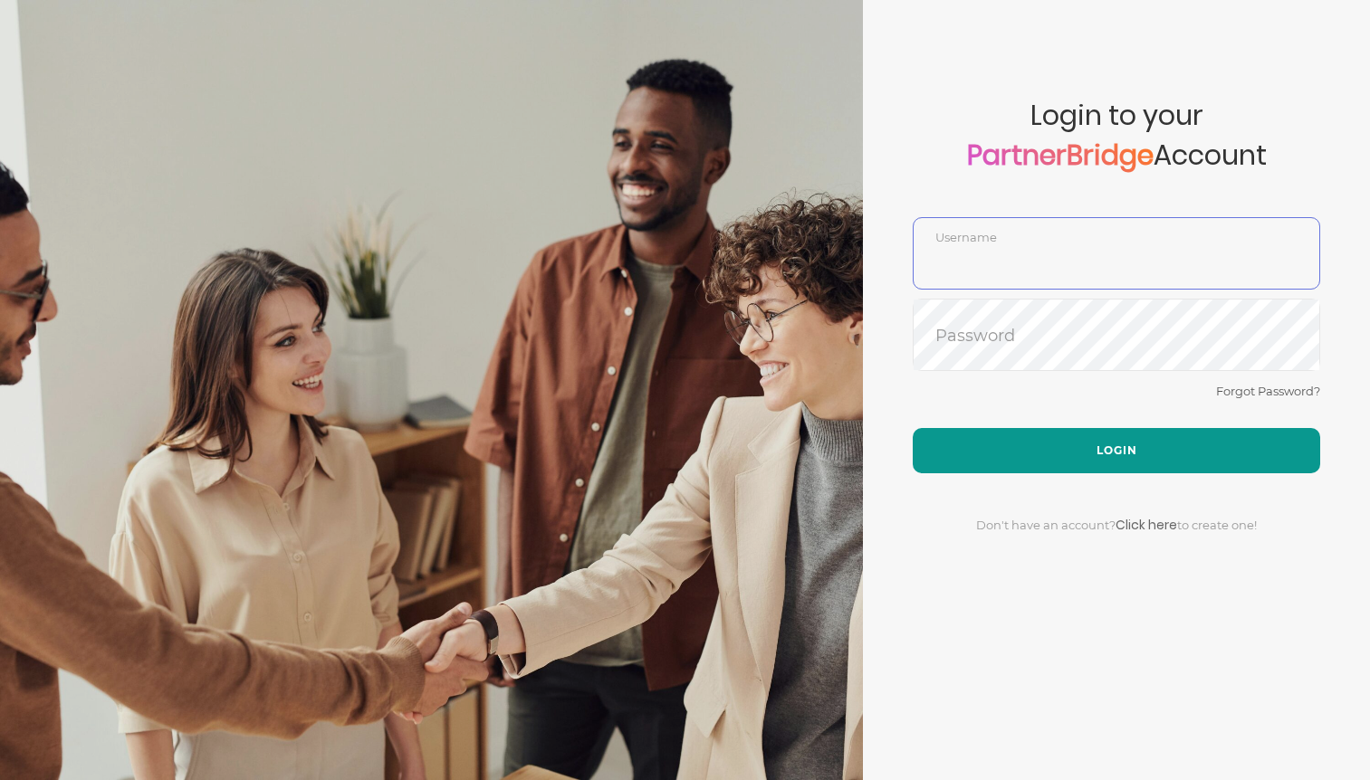
type input "DemoUser"
click at [1013, 469] on button "Login" at bounding box center [1116, 450] width 407 height 45
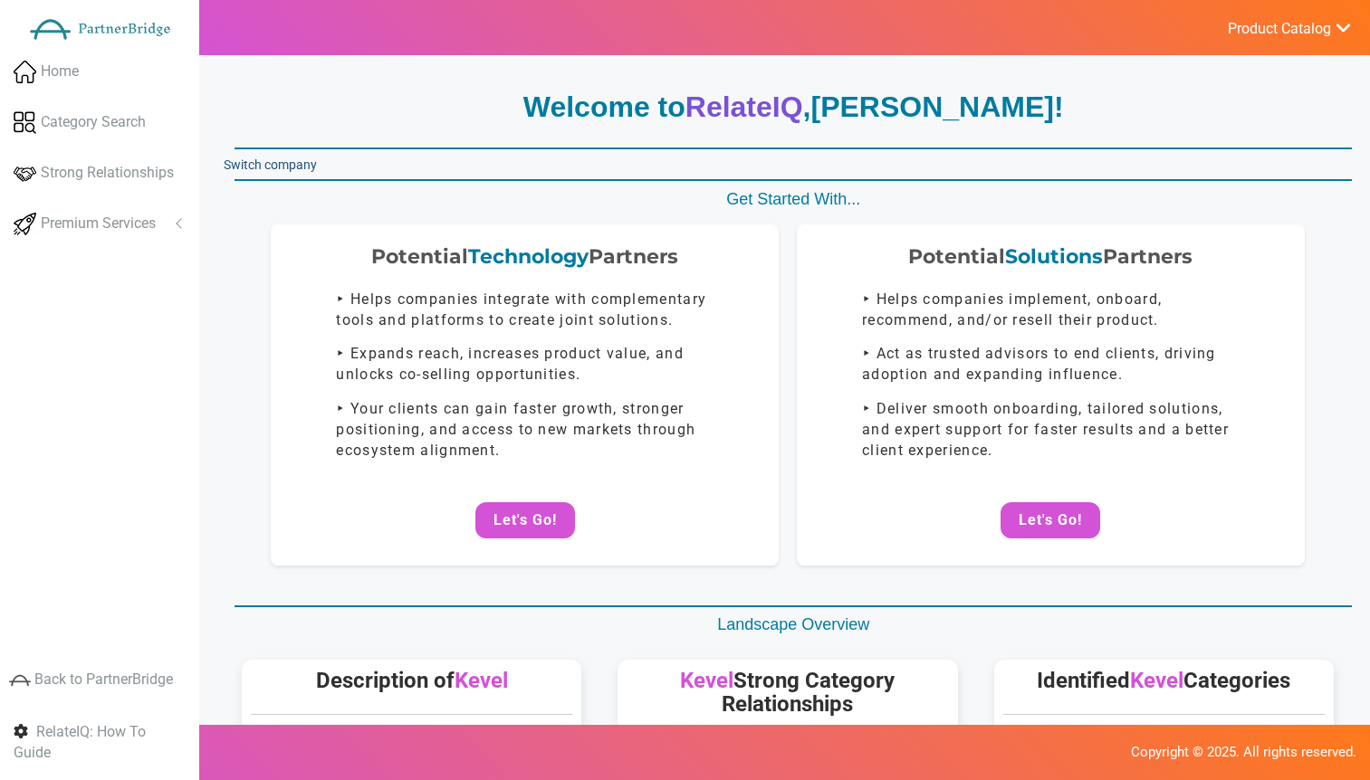
click at [271, 162] on link "Switch company" at bounding box center [270, 165] width 93 height 14
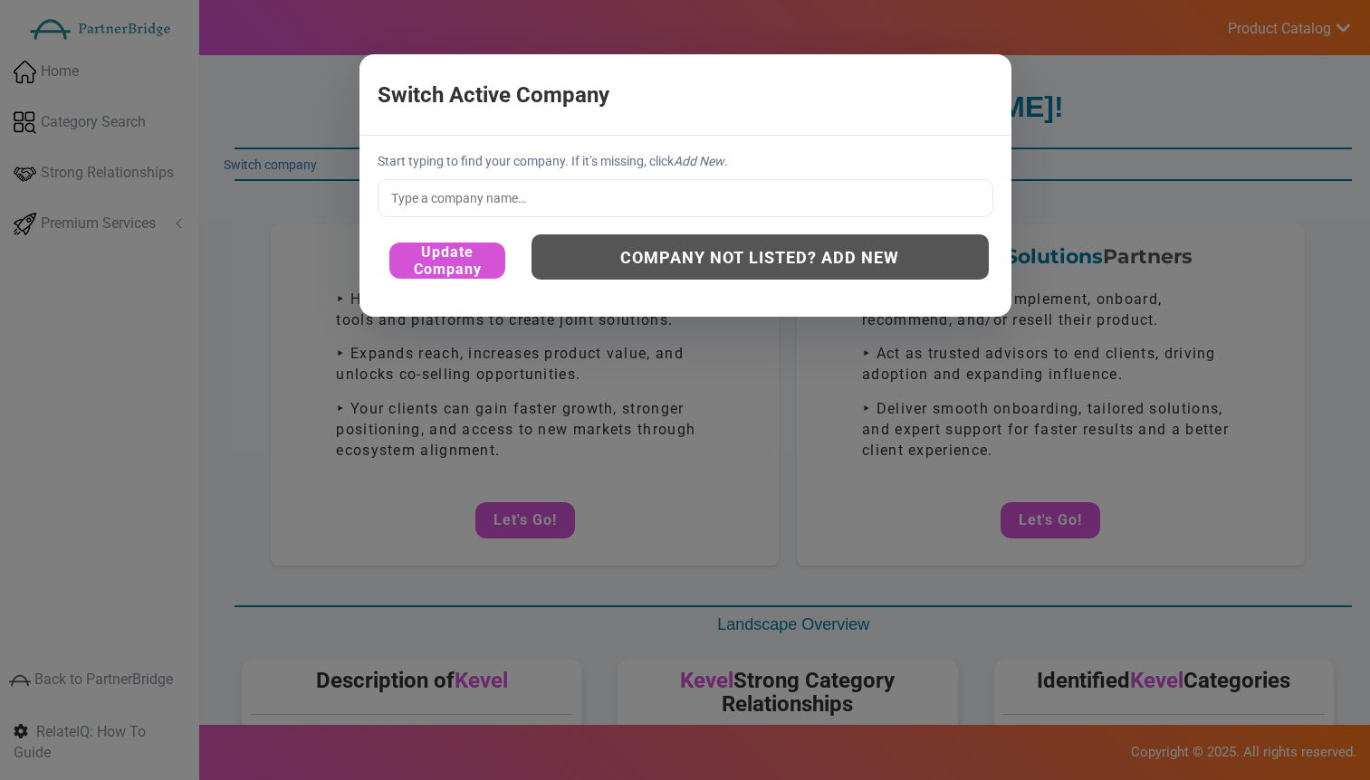
click at [493, 168] on p "Start typing to find your company. If it’s missing, click Add New ." at bounding box center [686, 161] width 616 height 18
click at [472, 184] on input "text" at bounding box center [686, 198] width 616 height 38
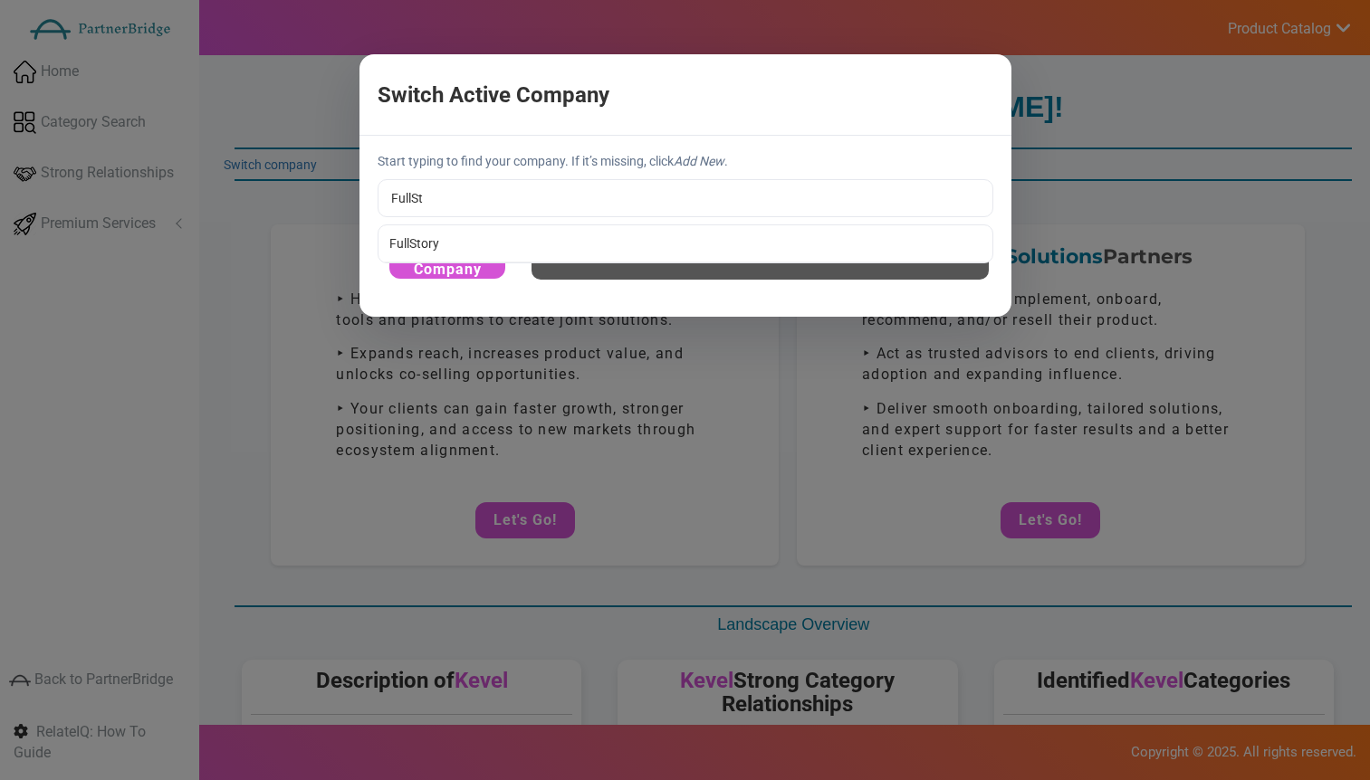
type input "FullStory"
click at [445, 233] on div "Start typing to find your company. If it’s missing, click Add New . FullStory F…" at bounding box center [685, 226] width 652 height 180
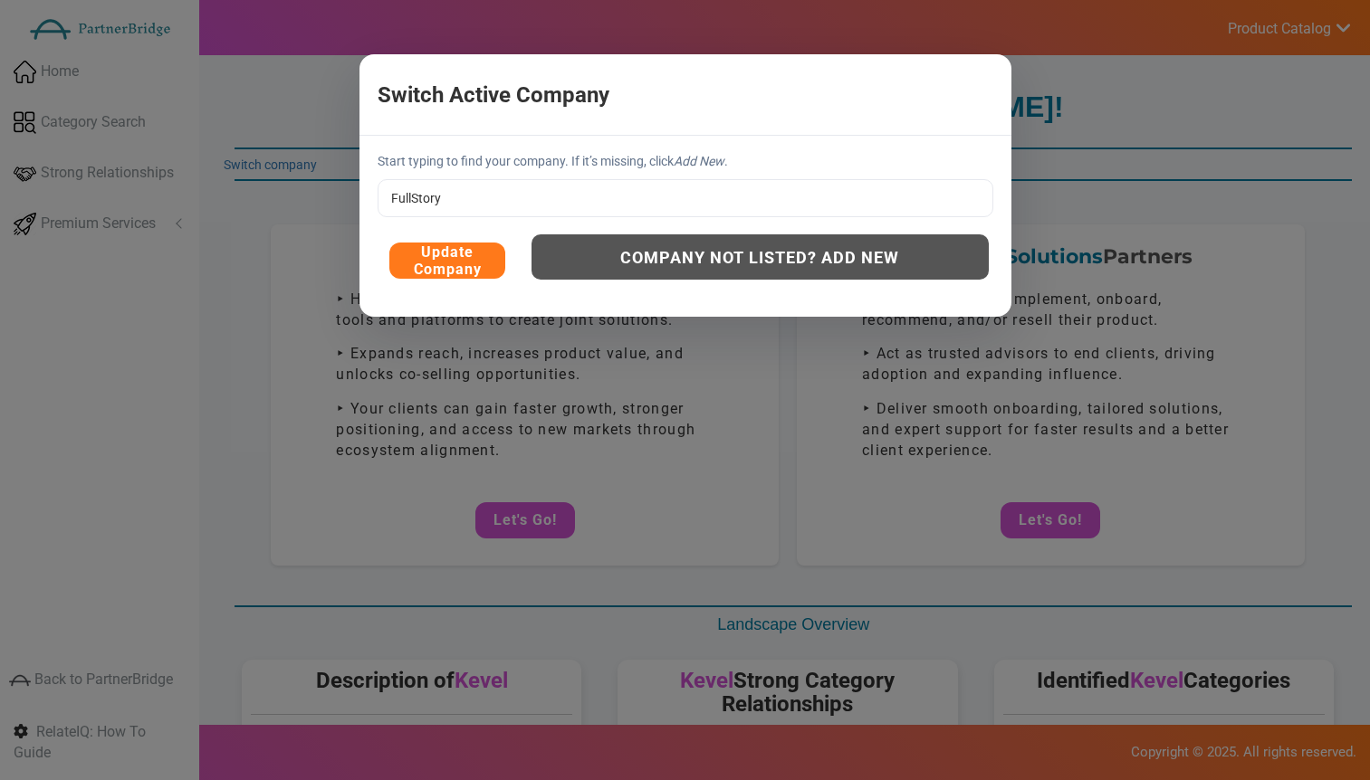
click at [436, 259] on button "Update Company" at bounding box center [447, 261] width 116 height 36
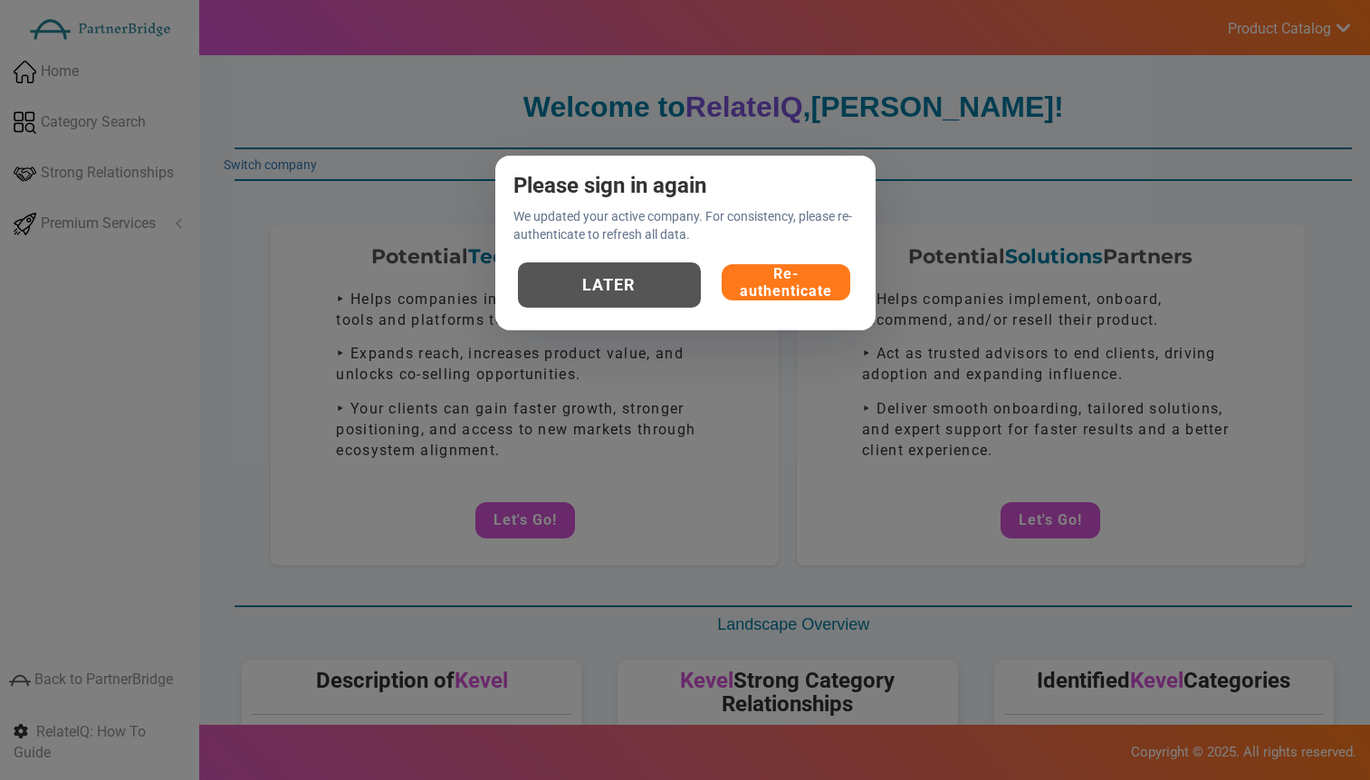
click at [768, 284] on button "Re-authenticate" at bounding box center [786, 282] width 129 height 36
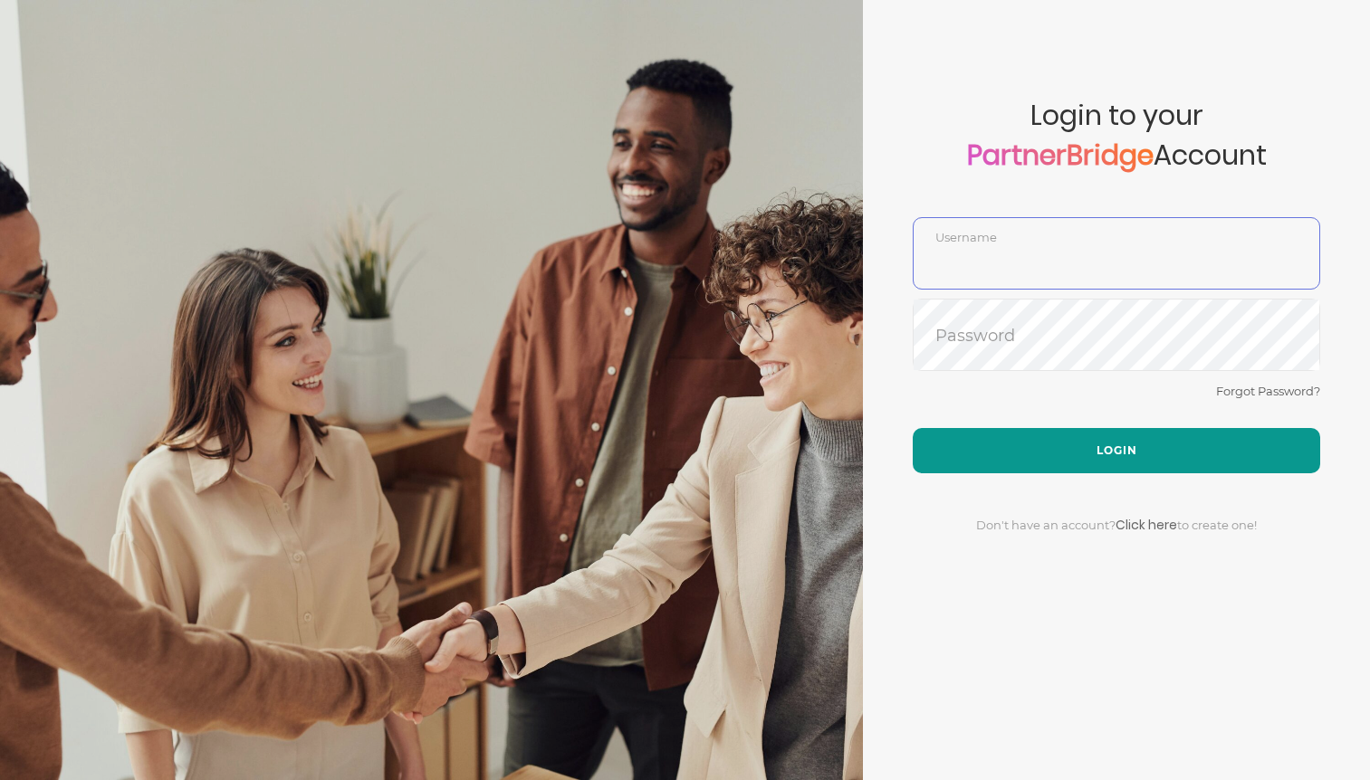
type input "DemoUser"
click at [1043, 441] on button "Login" at bounding box center [1116, 450] width 407 height 45
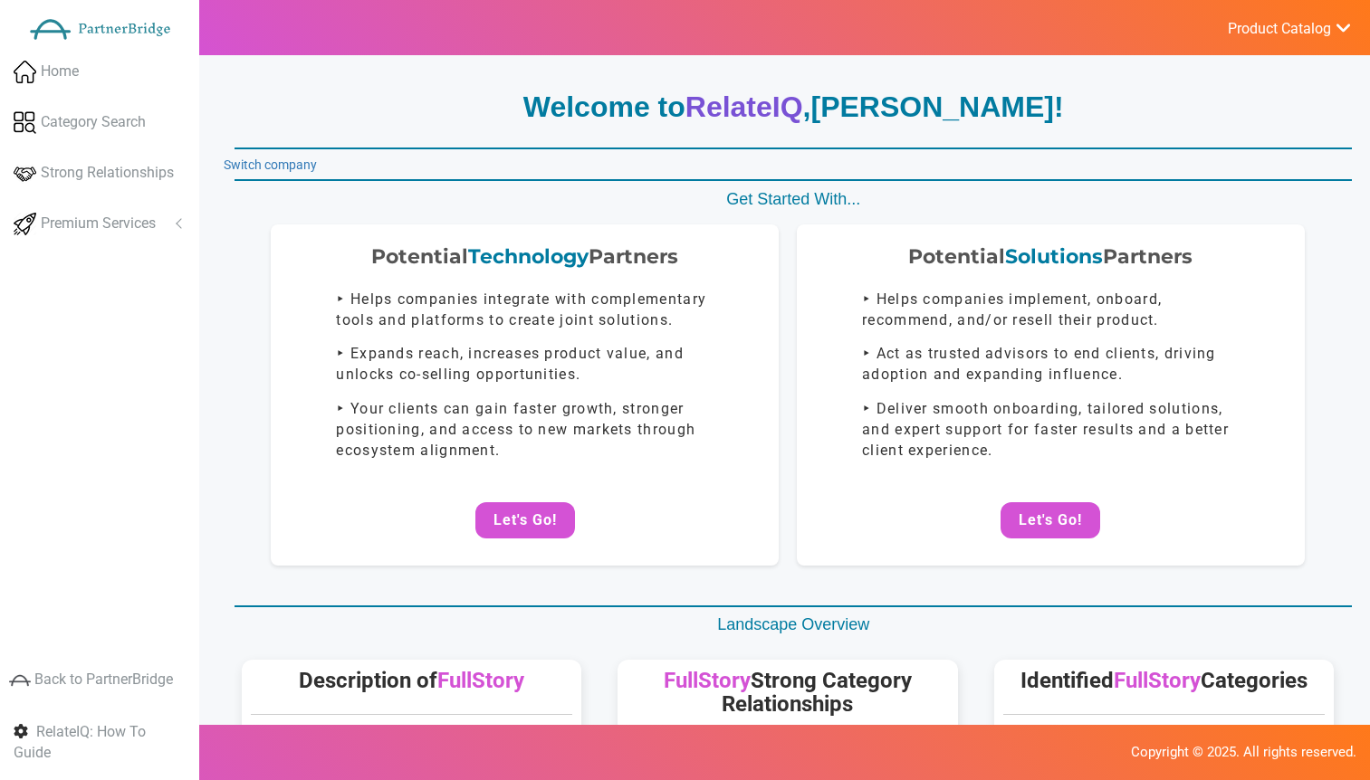
click at [273, 160] on link "Switch company" at bounding box center [270, 165] width 93 height 14
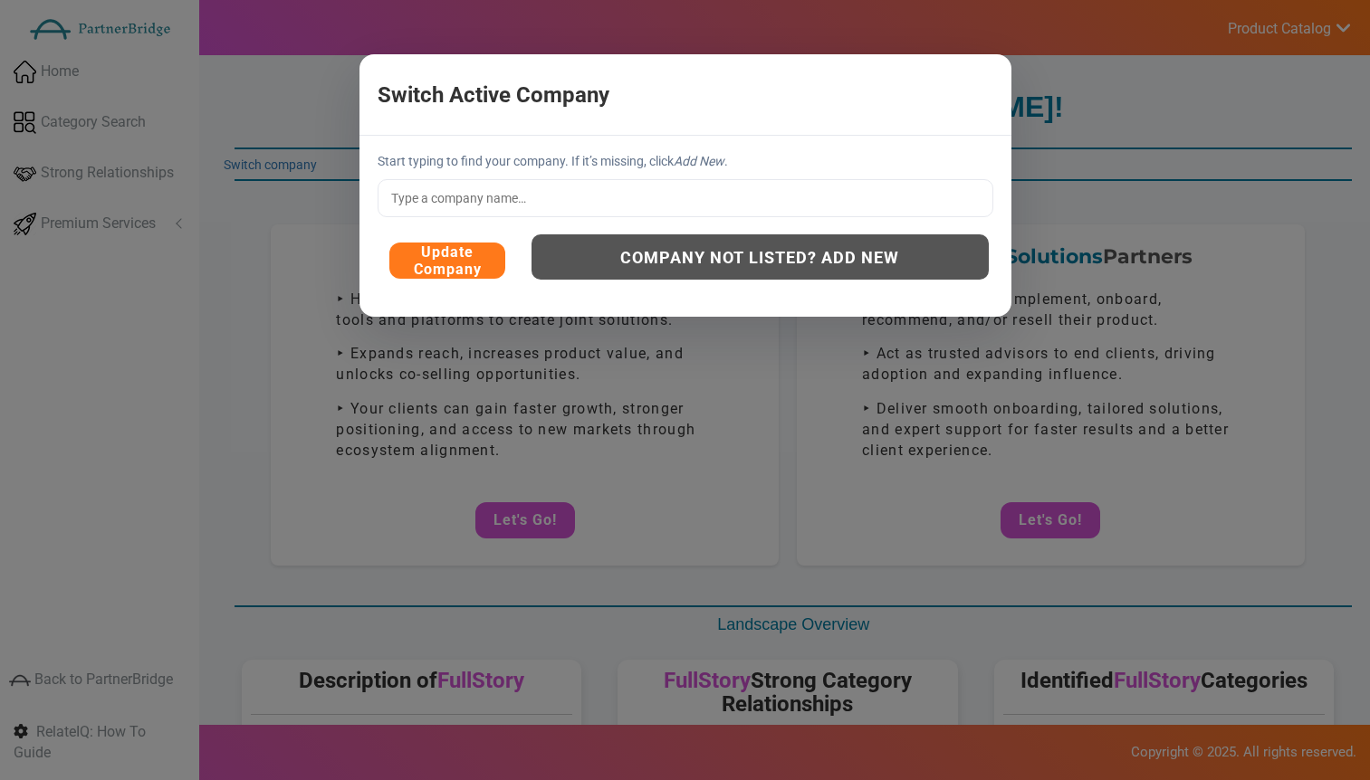
click at [479, 263] on button "Update Company" at bounding box center [447, 261] width 116 height 36
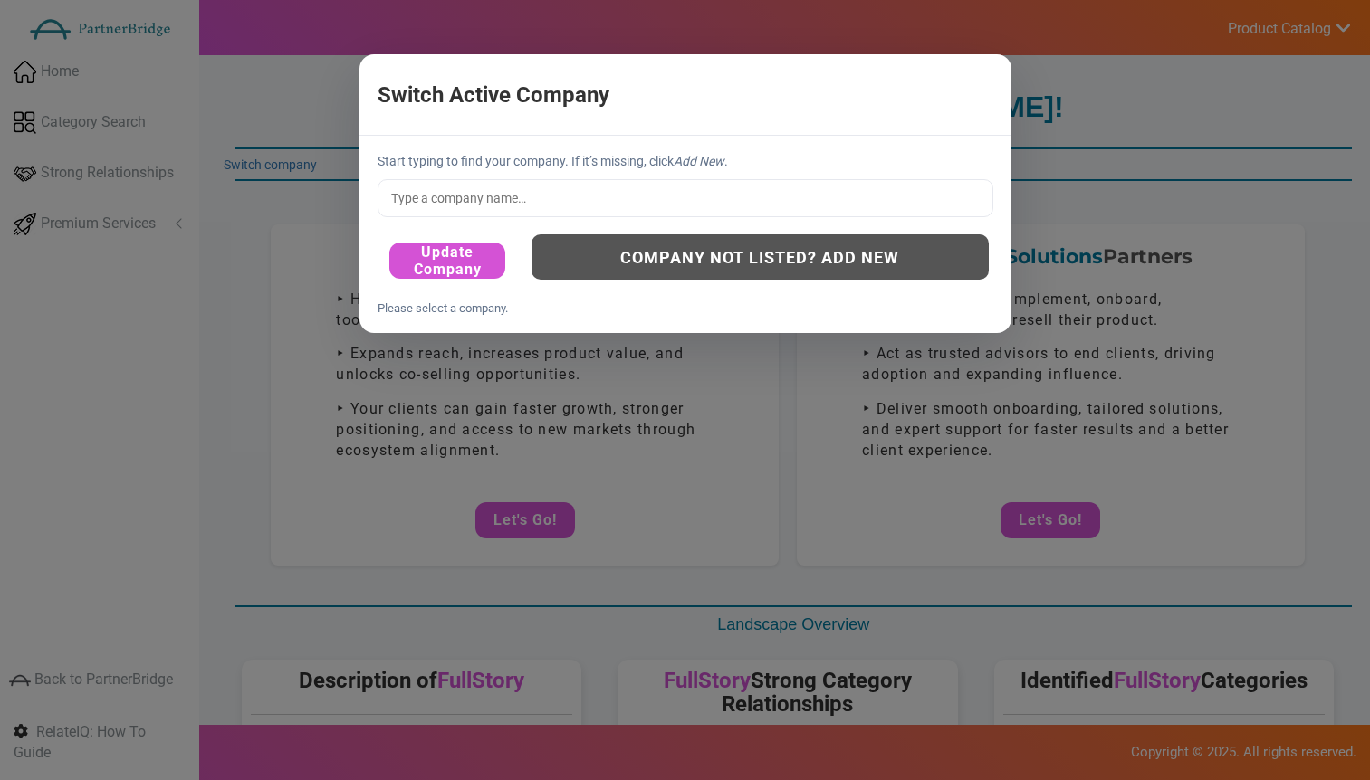
click at [486, 210] on input "text" at bounding box center [686, 198] width 616 height 38
click at [620, 186] on input "text" at bounding box center [686, 198] width 616 height 38
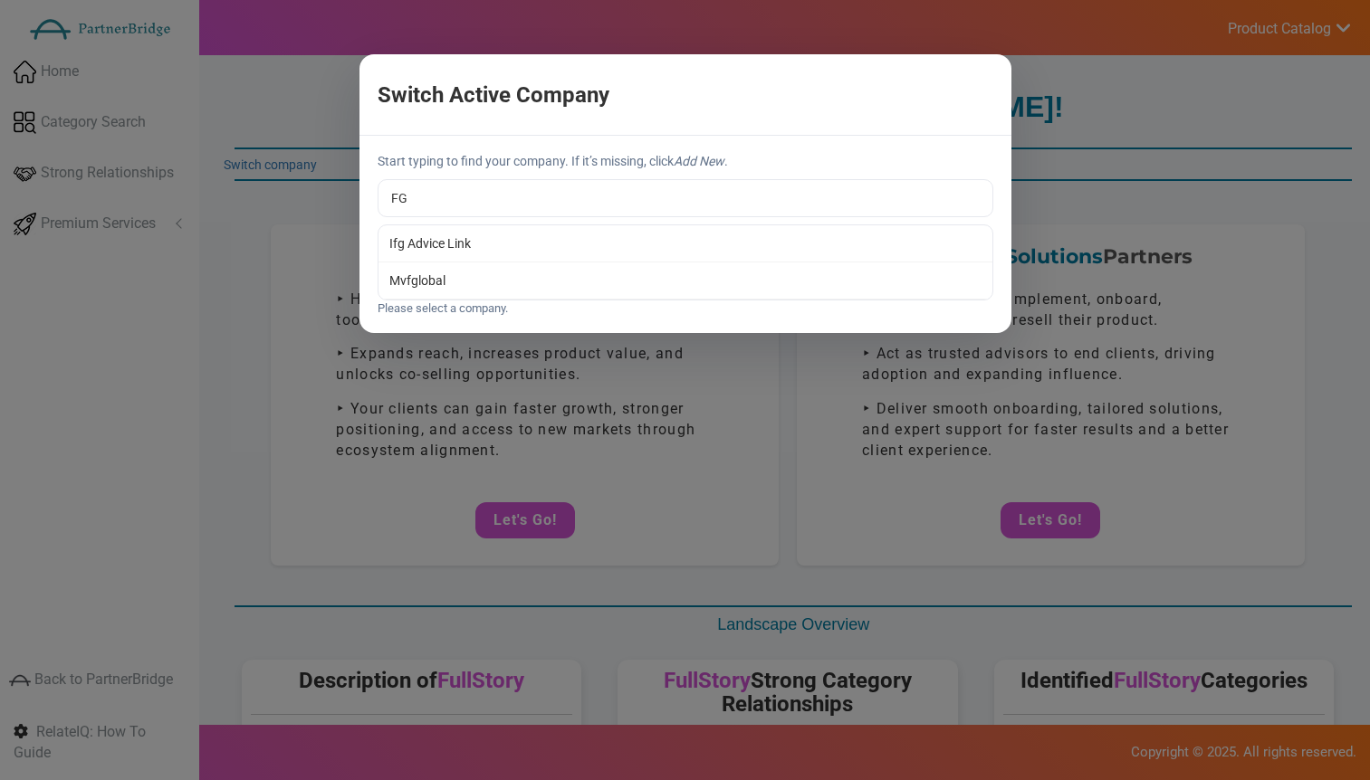
type input "F"
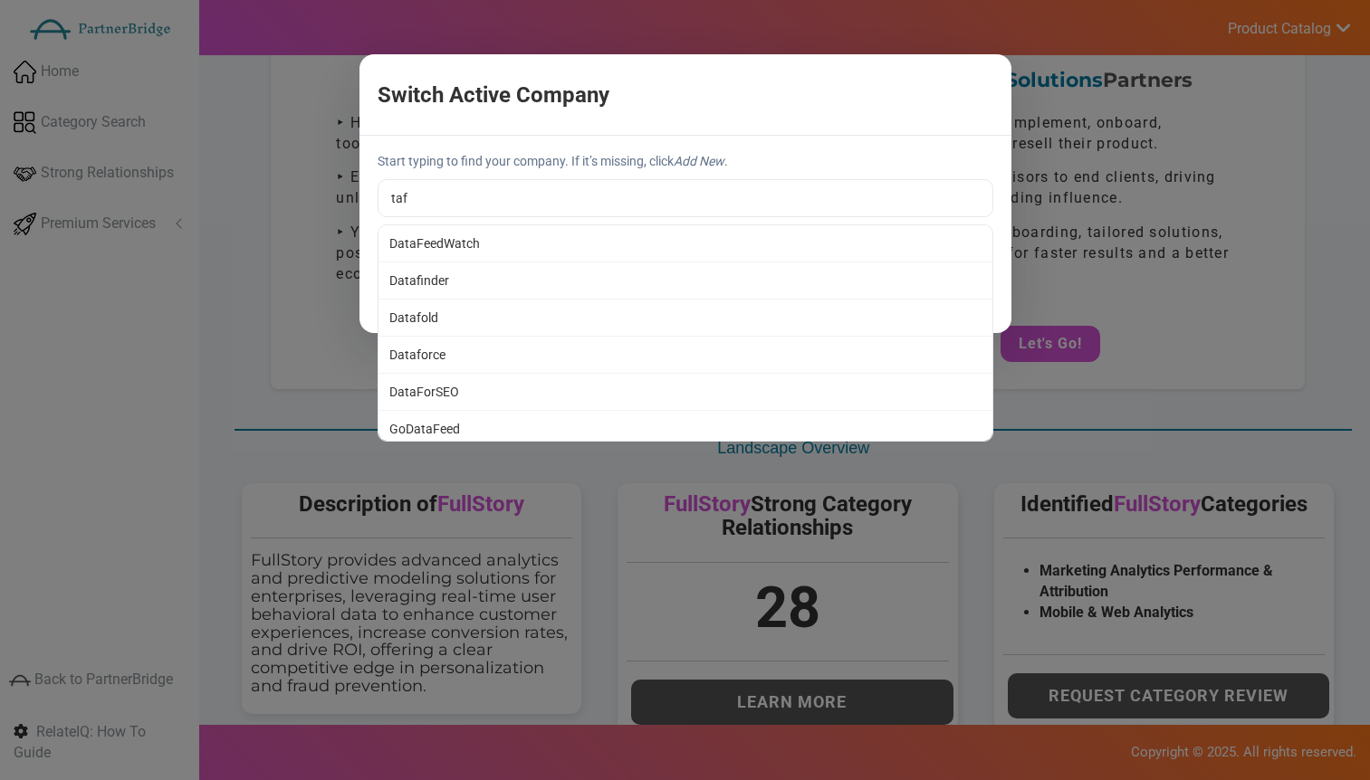
scroll to position [180, 0]
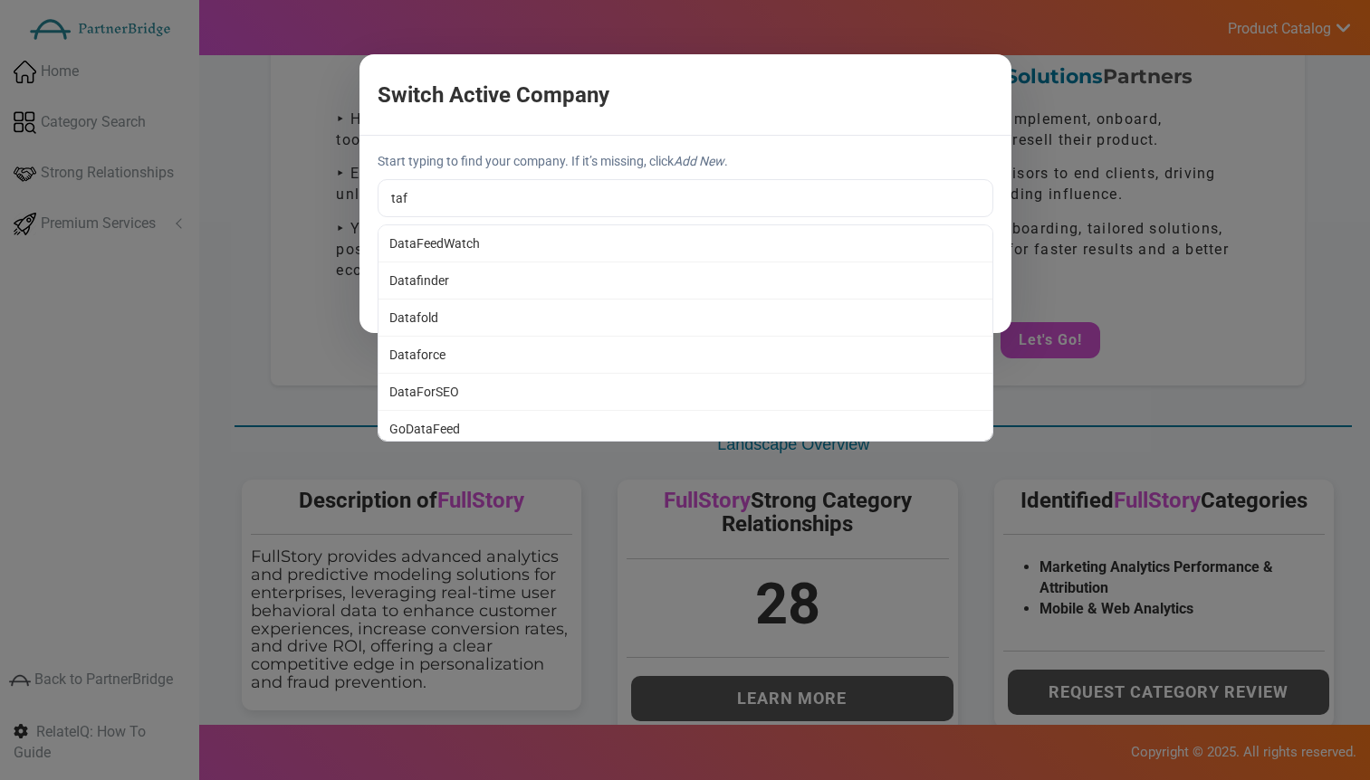
type input "Datafinder"
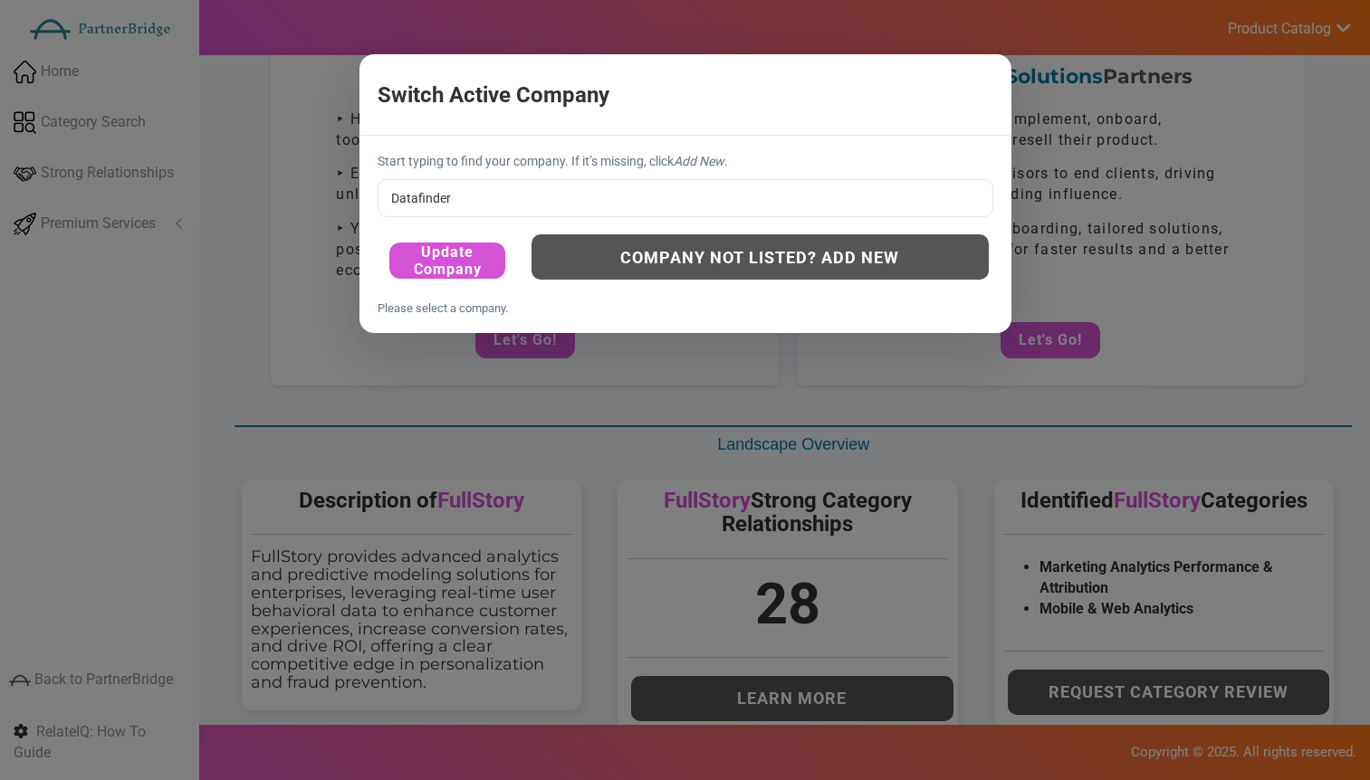
click at [481, 265] on div "Start typing to find your company. If it’s missing, click Add New . Datafinder …" at bounding box center [685, 234] width 652 height 197
click at [476, 254] on button "Update Company" at bounding box center [447, 261] width 116 height 36
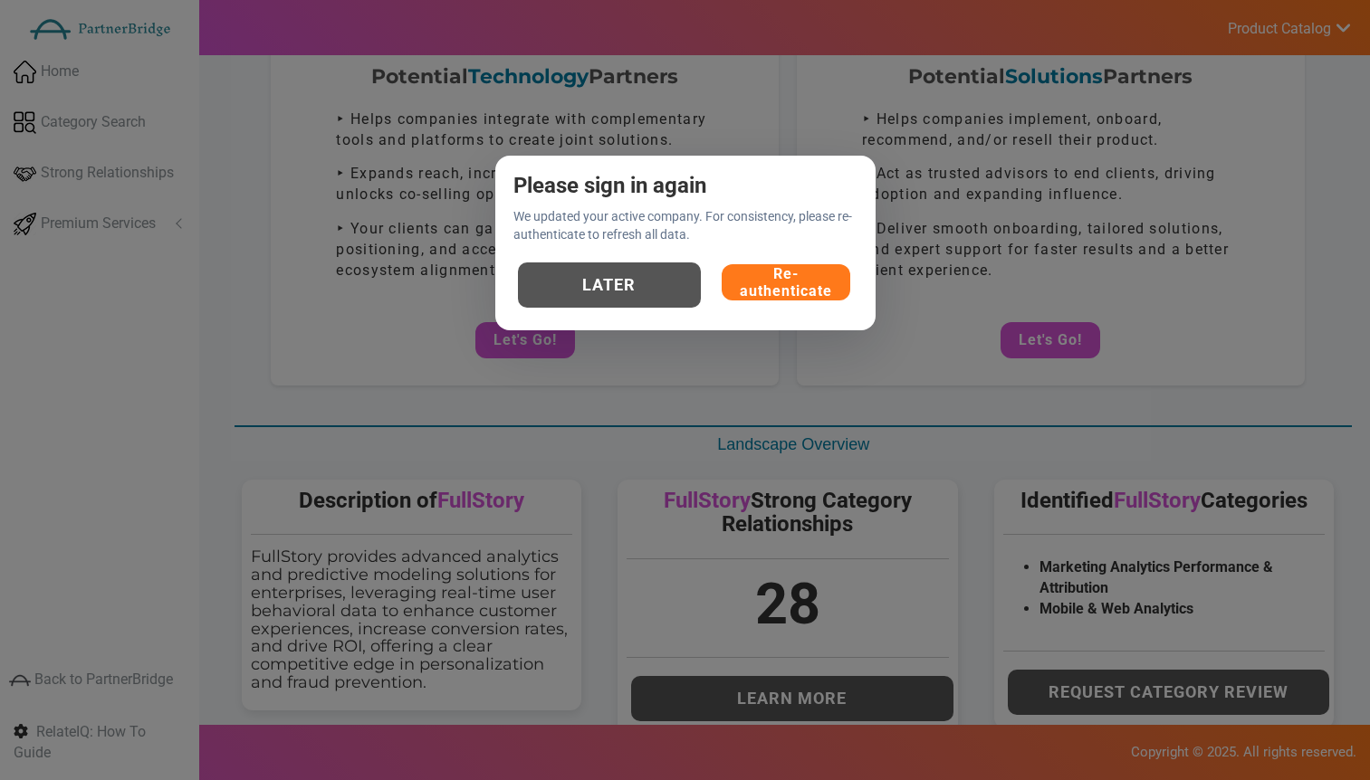
drag, startPoint x: 770, startPoint y: 285, endPoint x: 790, endPoint y: 298, distance: 24.4
click at [769, 285] on button "Re-authenticate" at bounding box center [786, 282] width 129 height 36
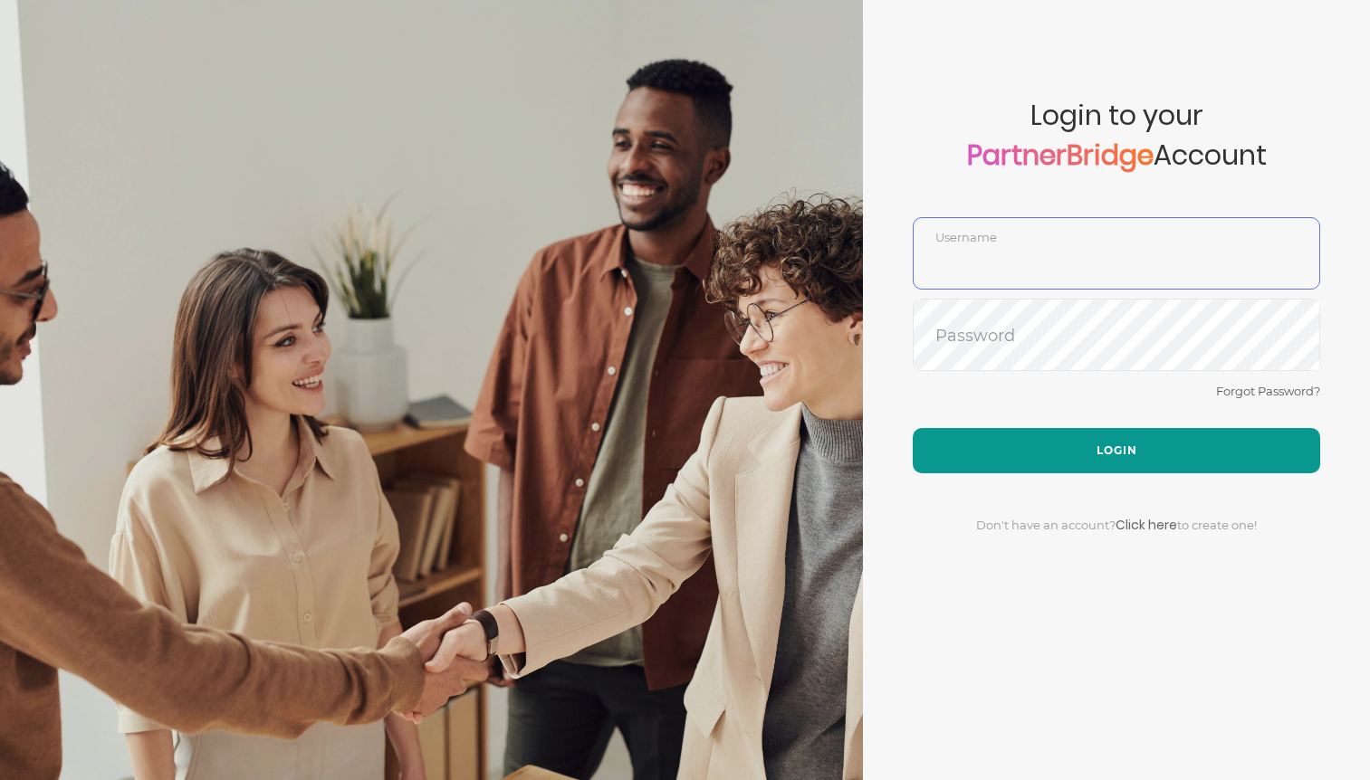
type input "DemoUser"
click at [1076, 444] on button "Login" at bounding box center [1116, 450] width 407 height 45
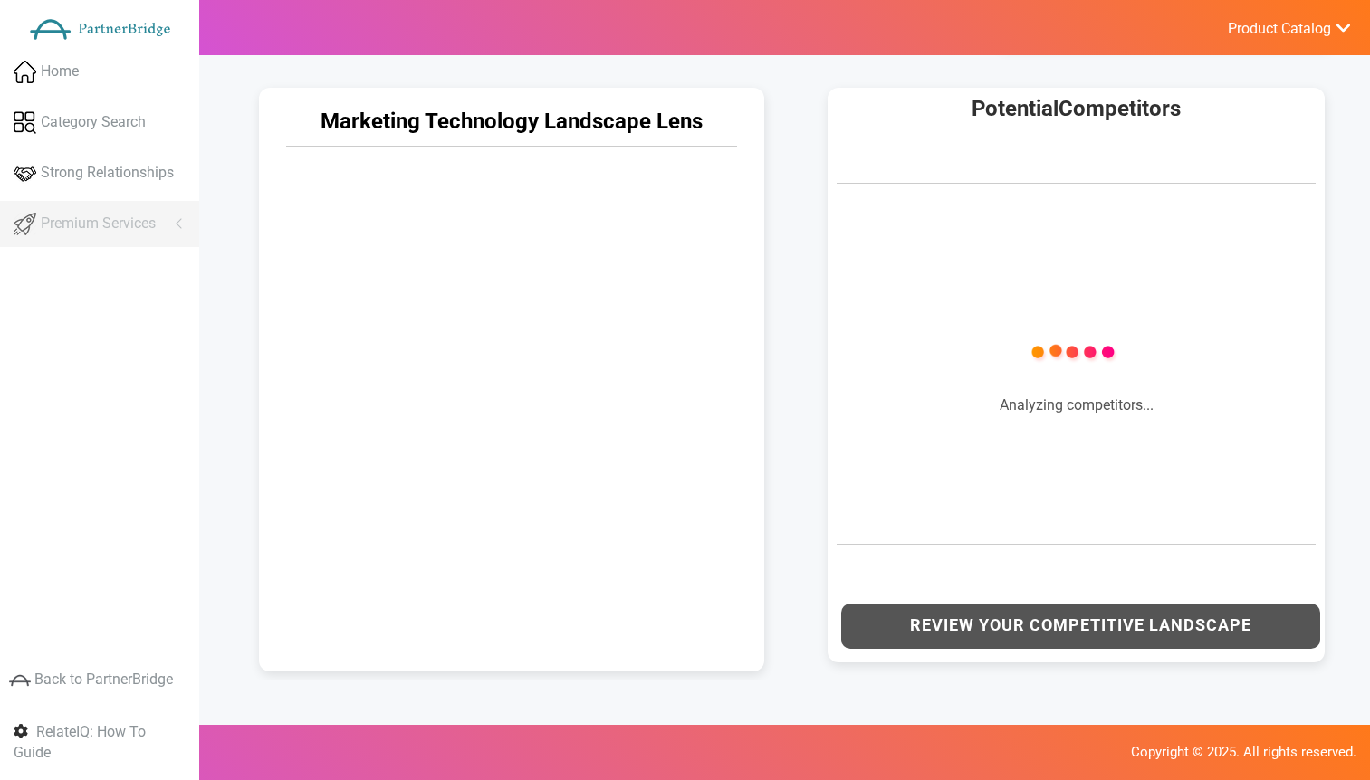
scroll to position [853, 0]
